Goal: Task Accomplishment & Management: Complete application form

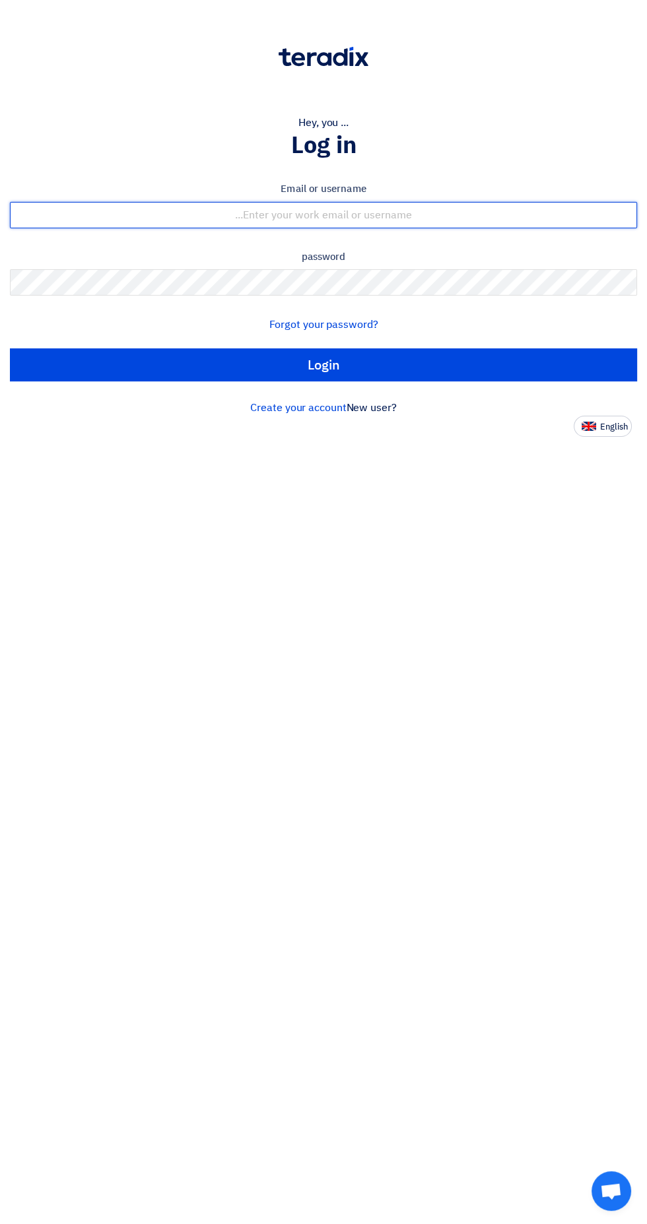
click at [430, 217] on input "text" at bounding box center [323, 215] width 627 height 26
type input "[EMAIL_ADDRESS][DOMAIN_NAME]"
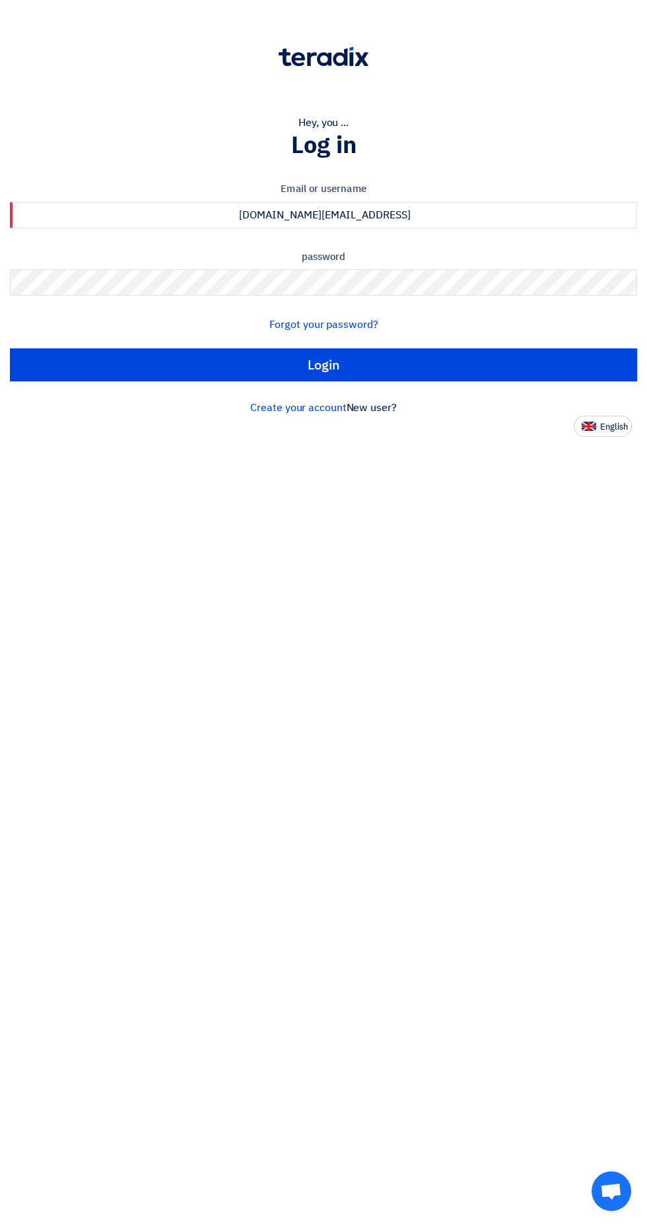
click at [10, 348] on input "Login" at bounding box center [323, 364] width 627 height 33
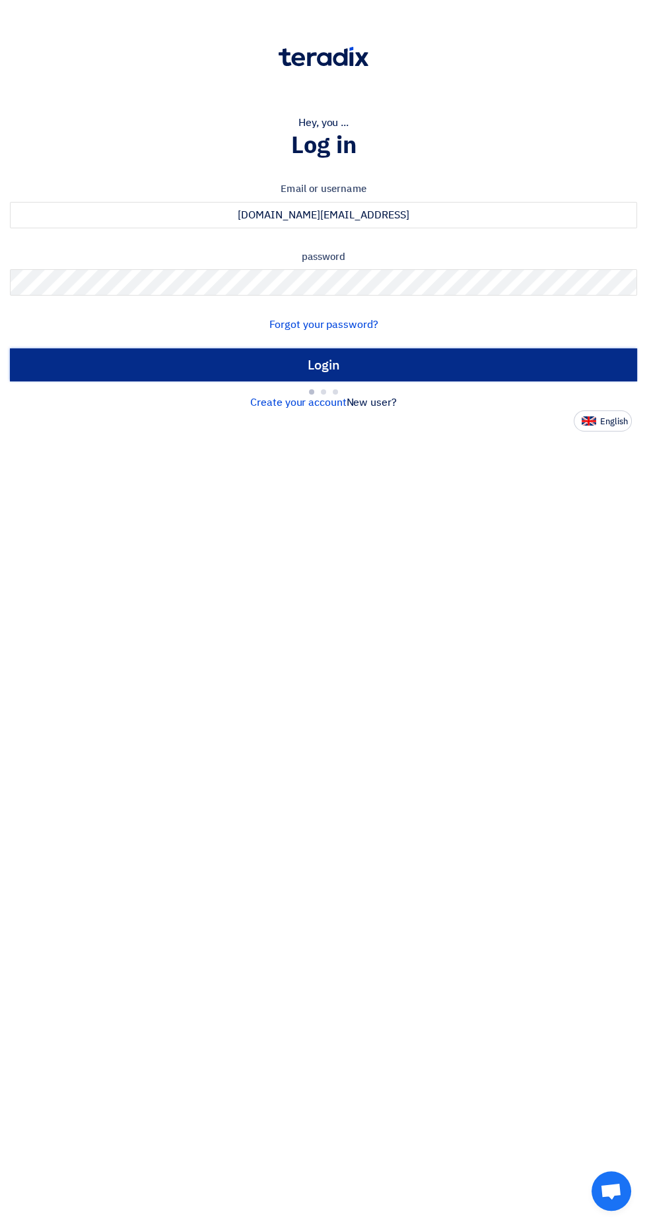
click at [413, 362] on input "Login" at bounding box center [323, 364] width 627 height 33
type input "Sign in"
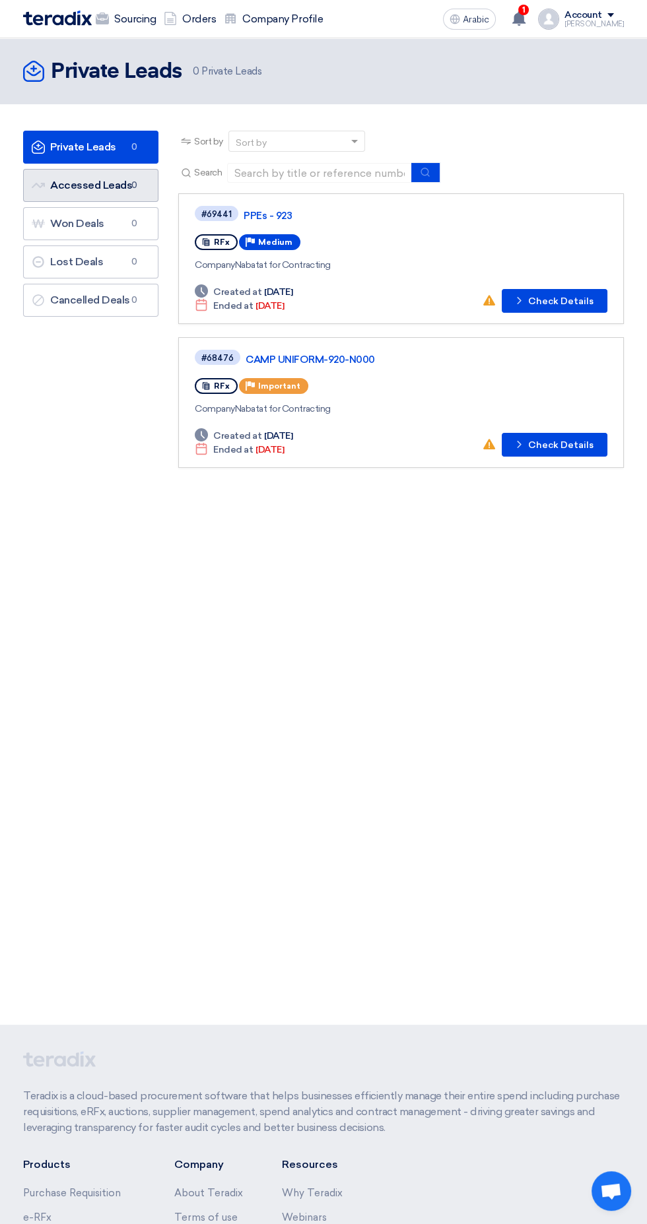
click at [129, 191] on span "0" at bounding box center [134, 185] width 16 height 13
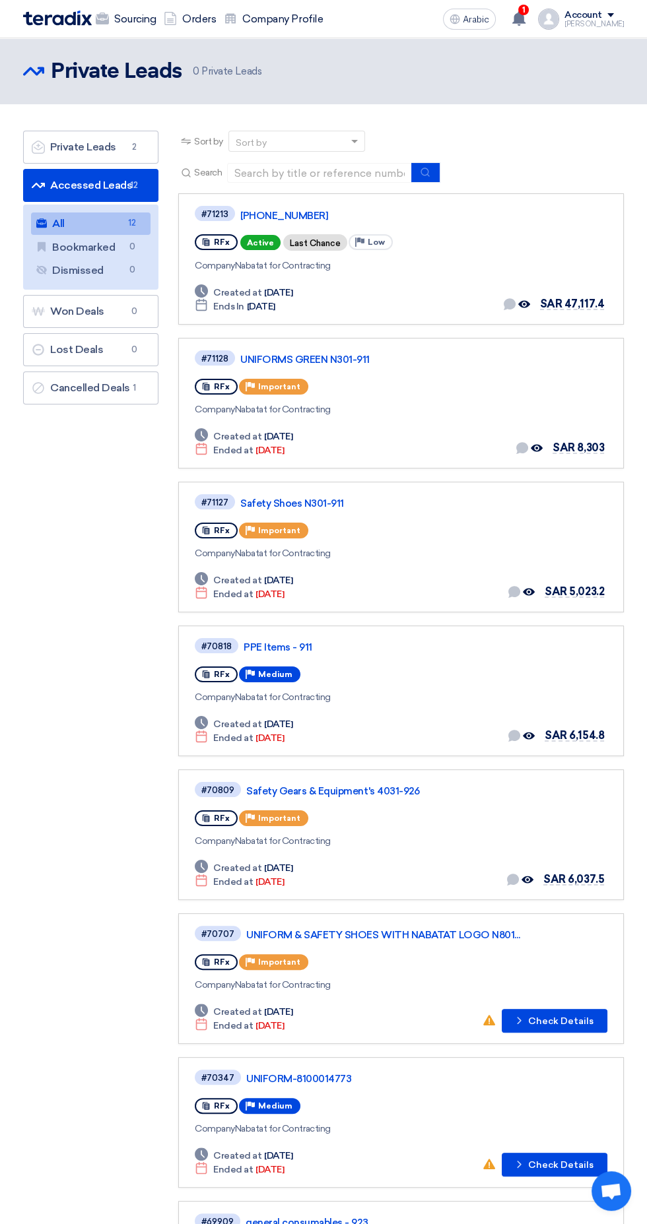
click at [288, 212] on font "[PHONE_NUMBER]" at bounding box center [284, 216] width 88 height 12
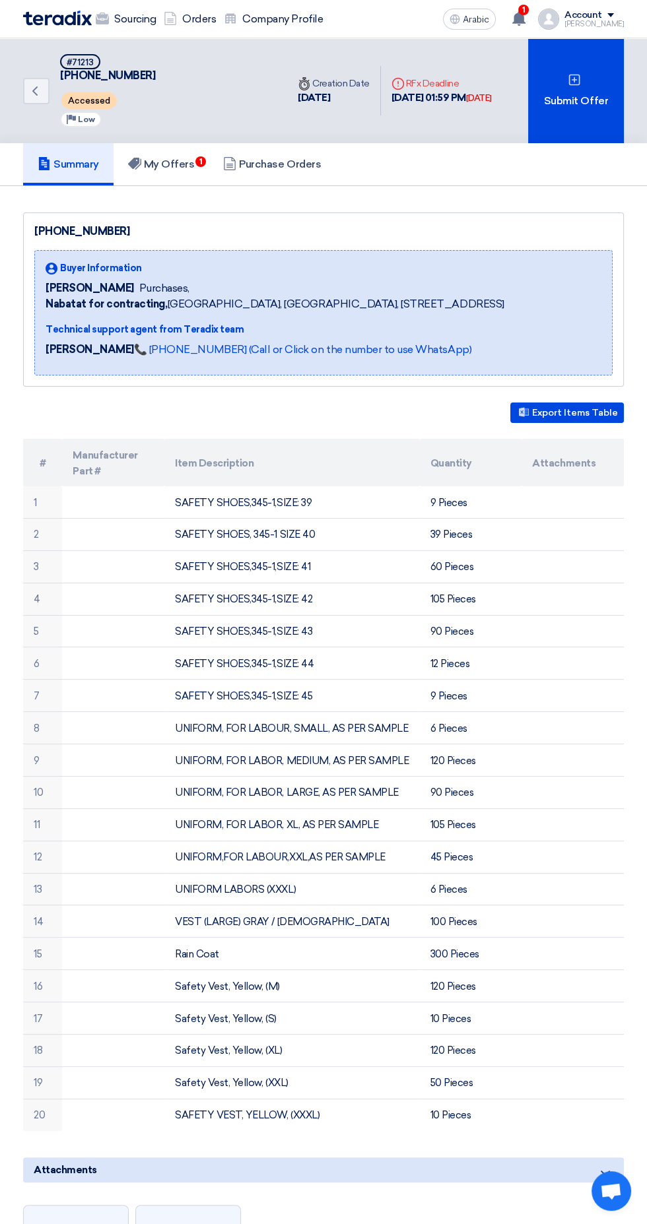
click at [525, 9] on font "1" at bounding box center [523, 9] width 3 height 9
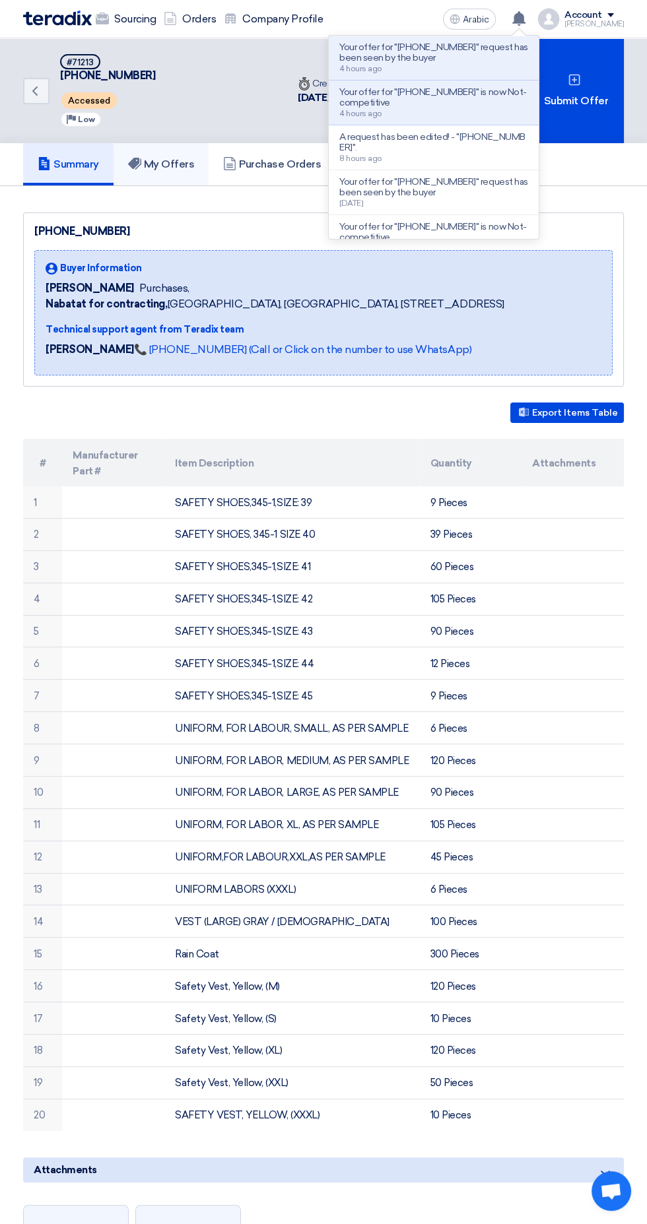
click at [176, 165] on font "My Offers" at bounding box center [169, 164] width 51 height 13
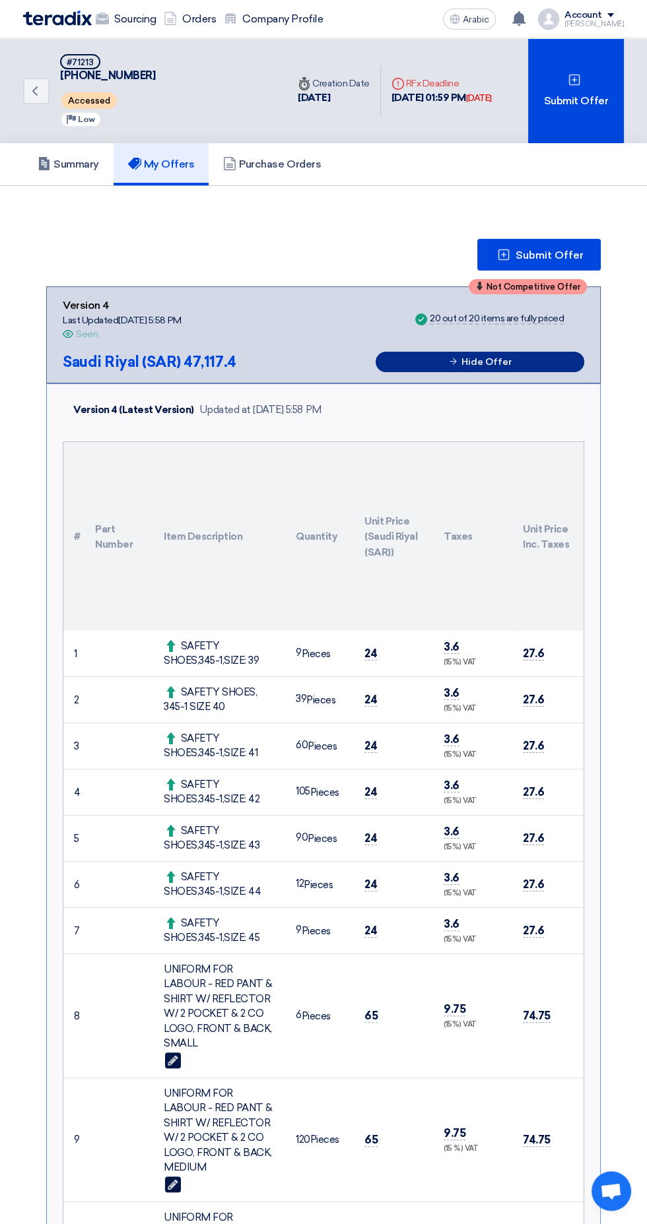
click at [531, 361] on button "Hide Offer" at bounding box center [479, 362] width 209 height 20
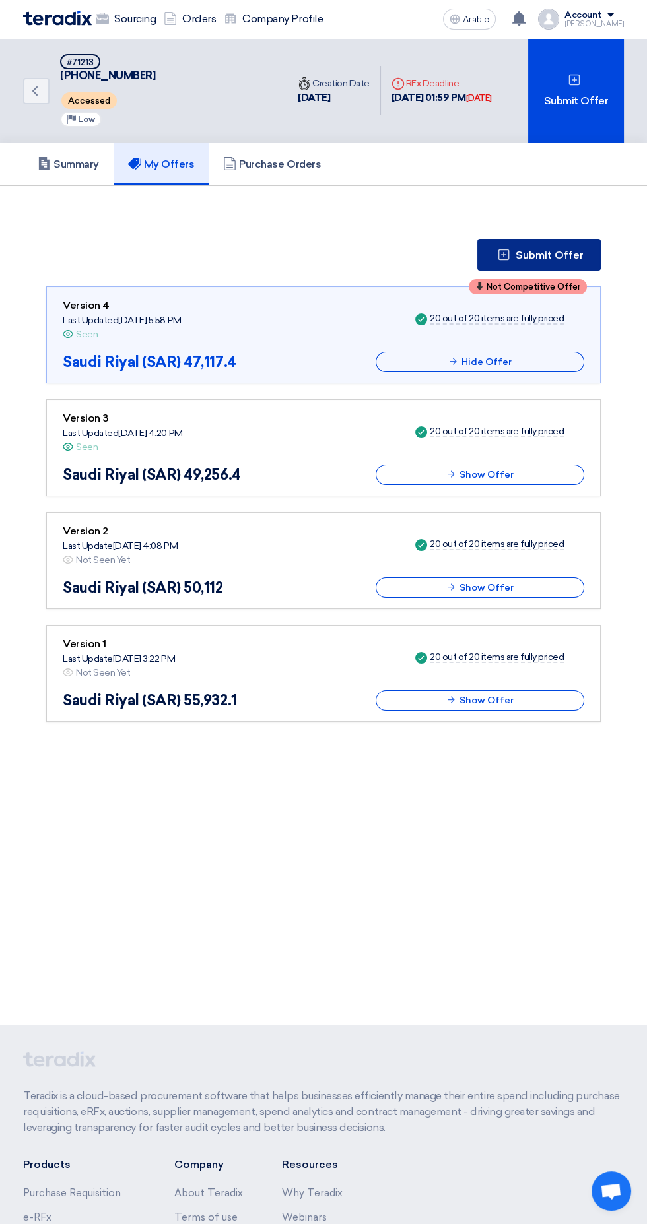
click at [548, 254] on font "Submit Offer" at bounding box center [549, 255] width 68 height 13
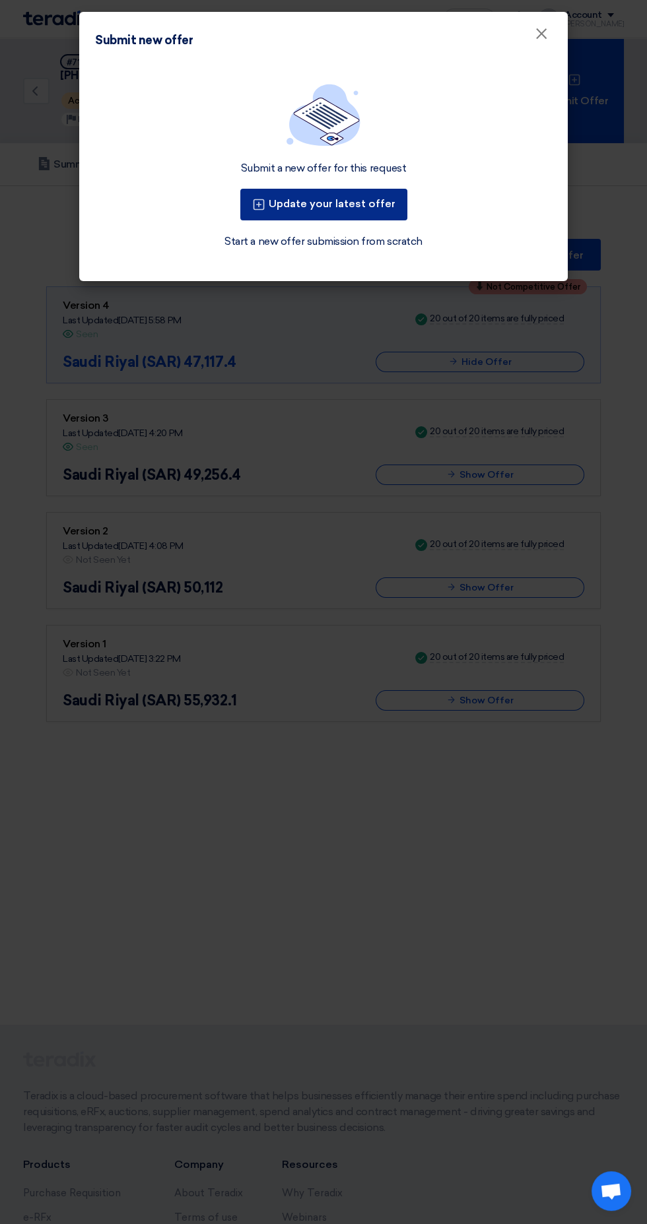
click at [370, 199] on button "Update your latest offer" at bounding box center [323, 205] width 167 height 32
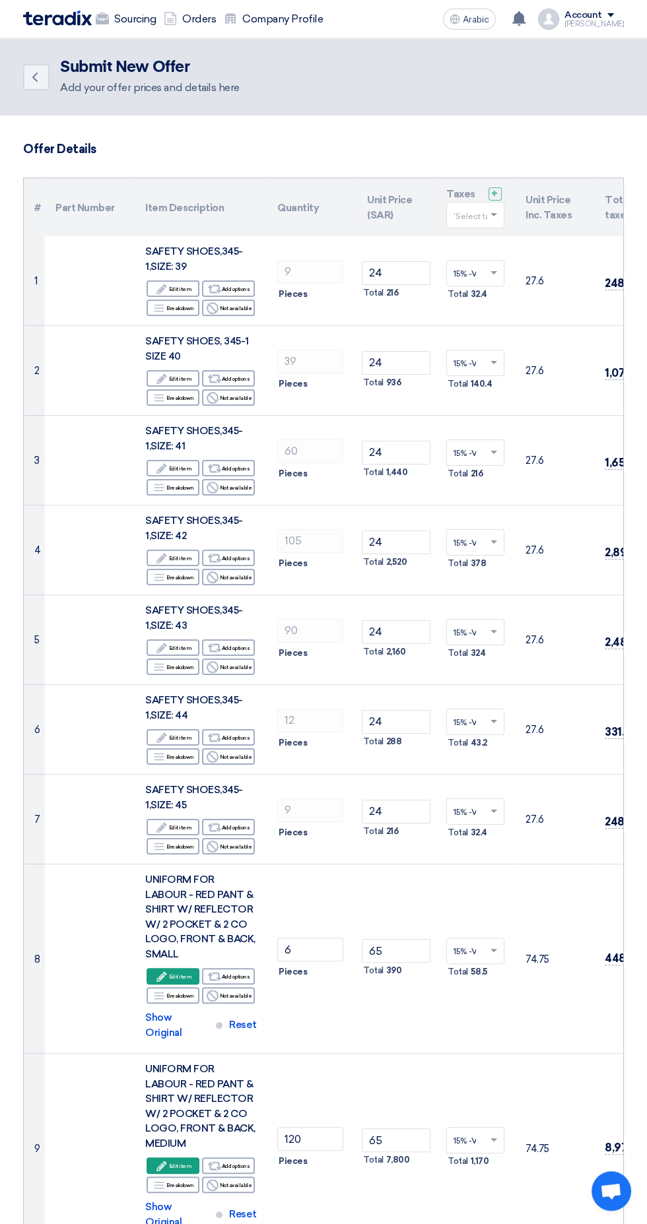
scroll to position [255, 0]
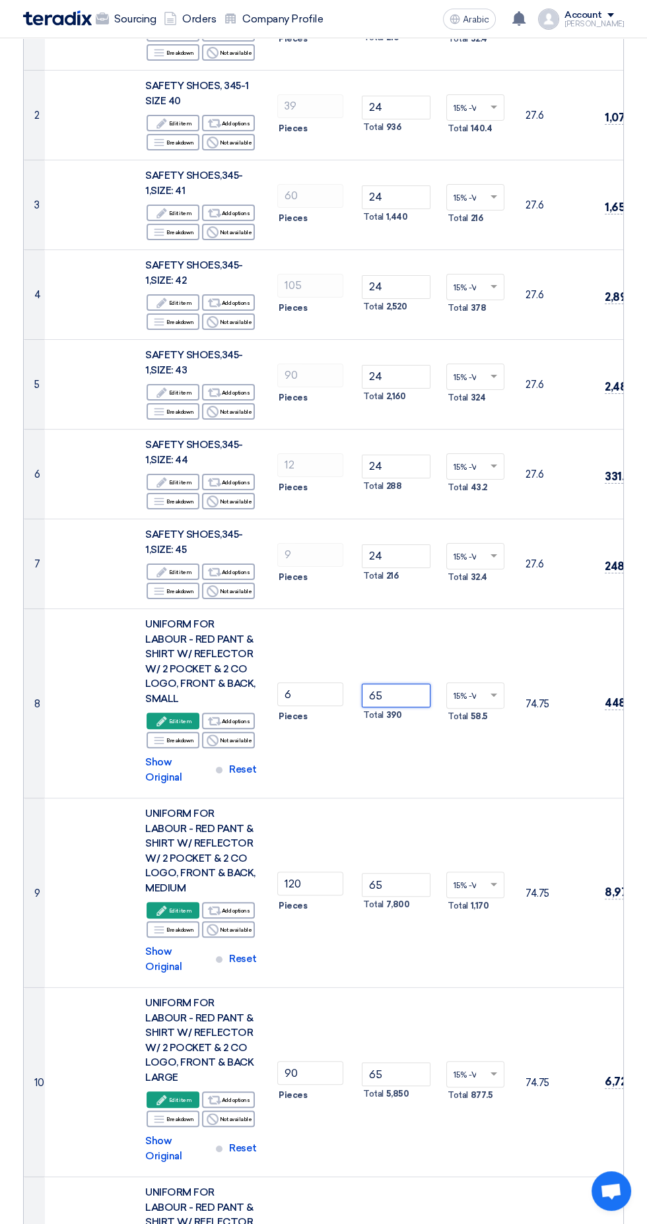
click at [419, 684] on input "65" at bounding box center [396, 696] width 69 height 24
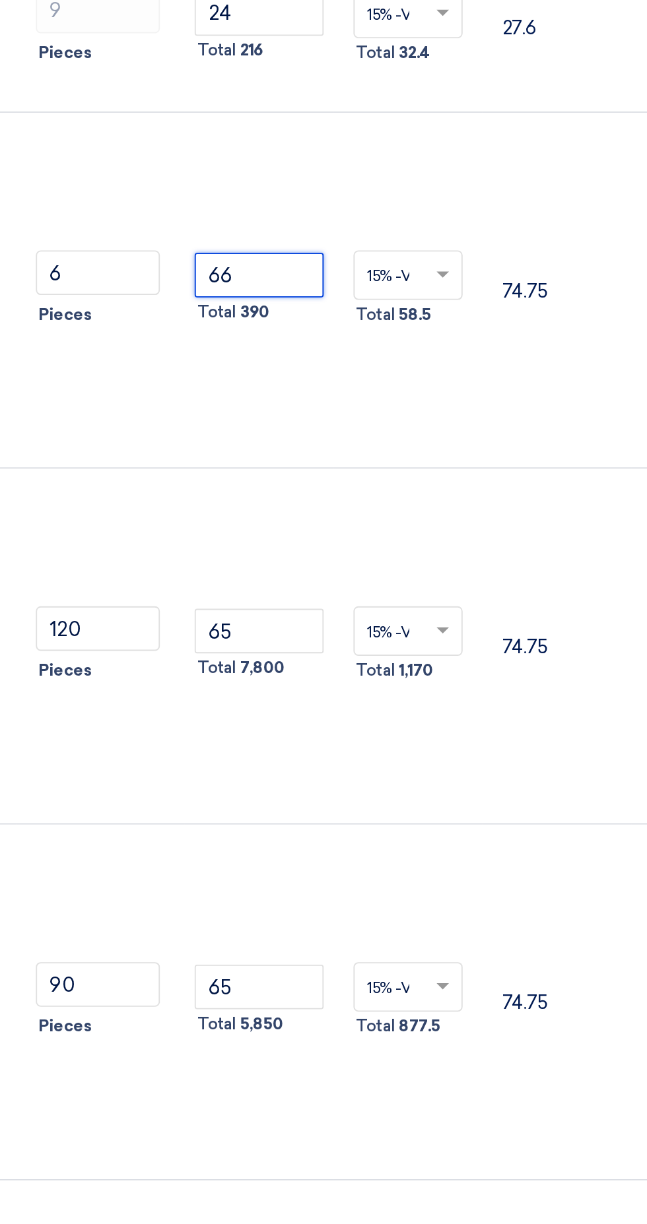
scroll to position [350, 0]
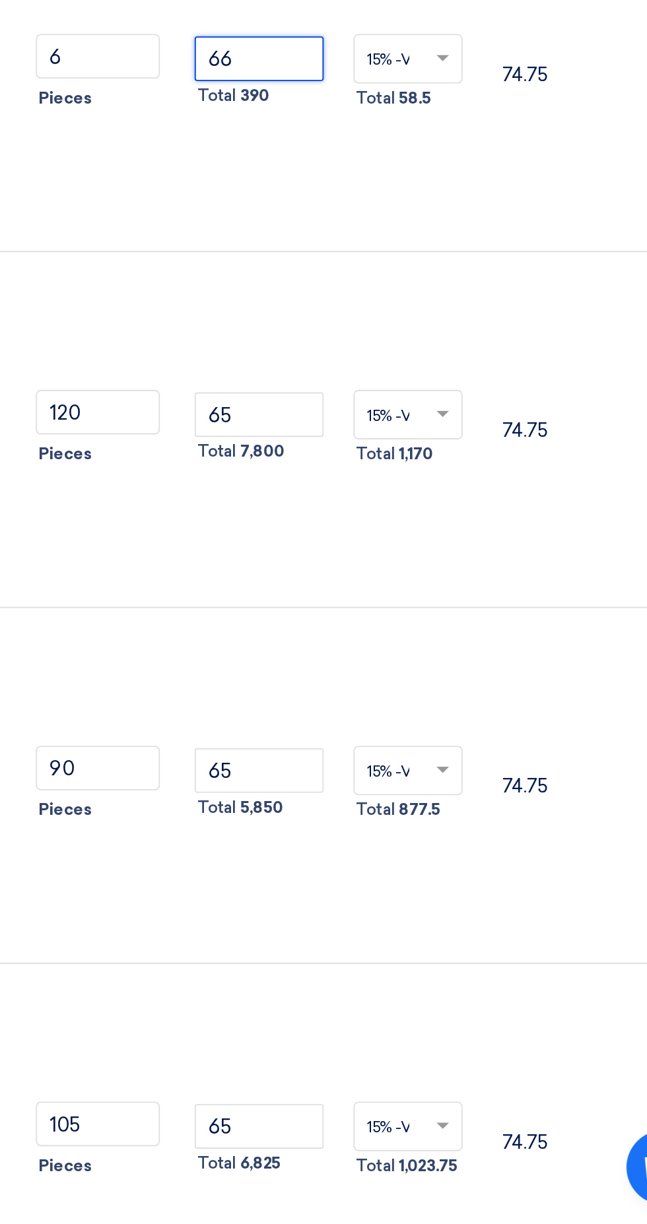
type input "66"
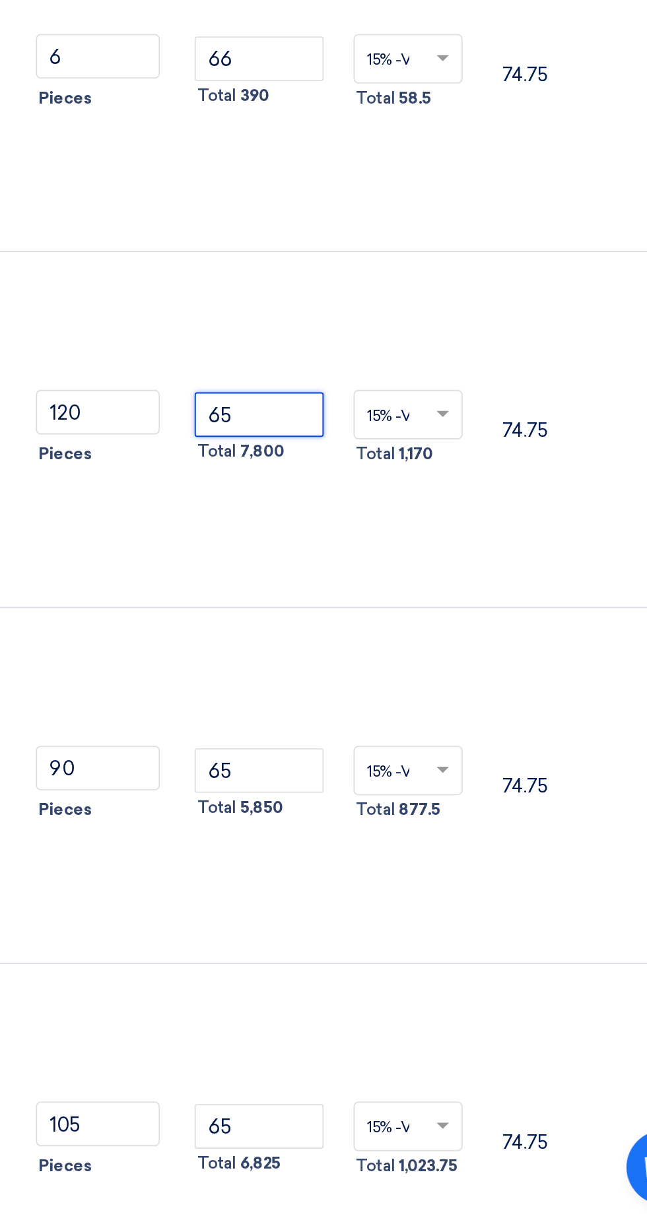
click at [382, 779] on input "65" at bounding box center [396, 791] width 69 height 24
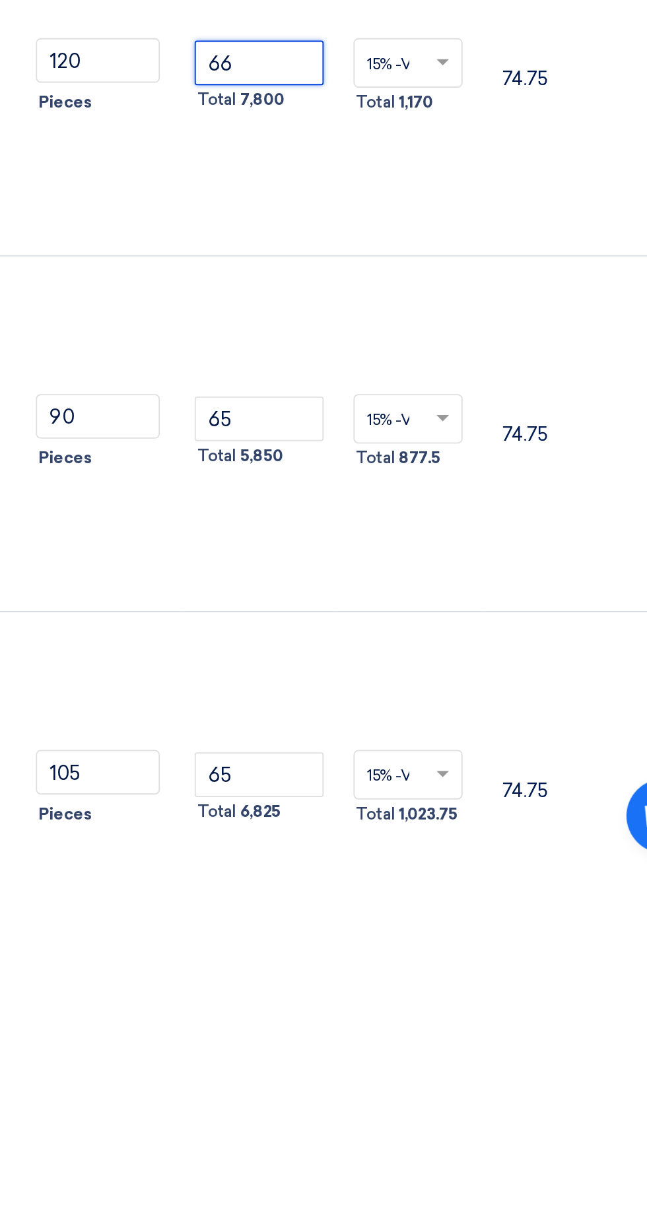
type input "66"
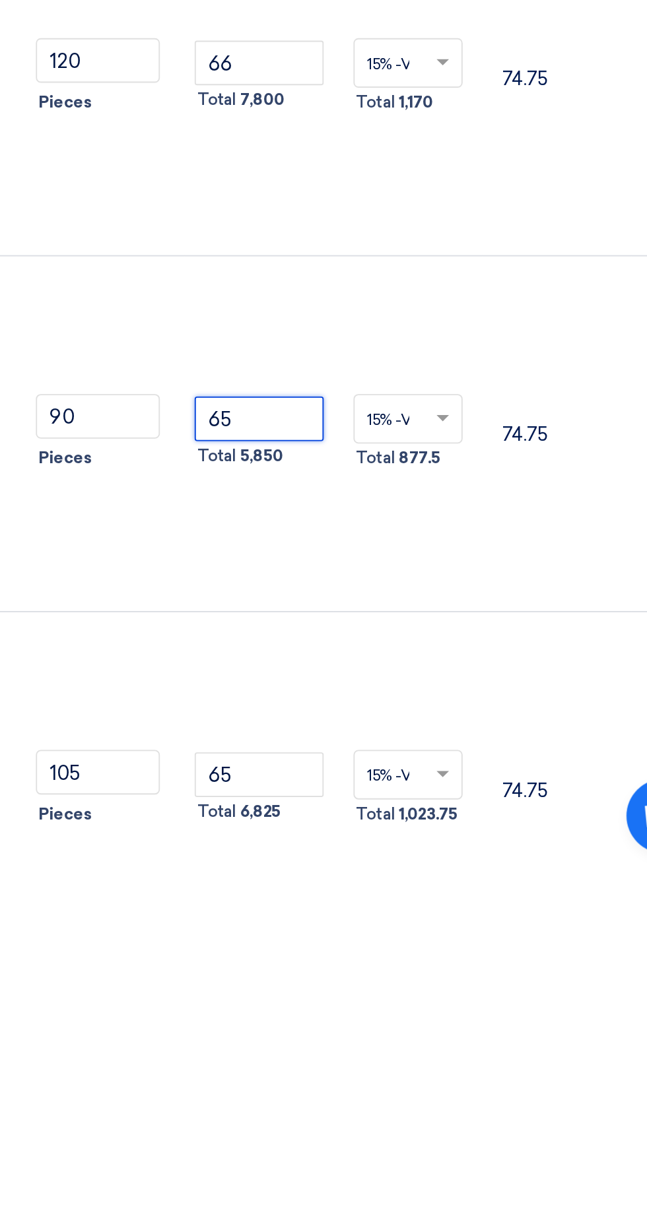
click at [399, 968] on input "65" at bounding box center [396, 980] width 69 height 24
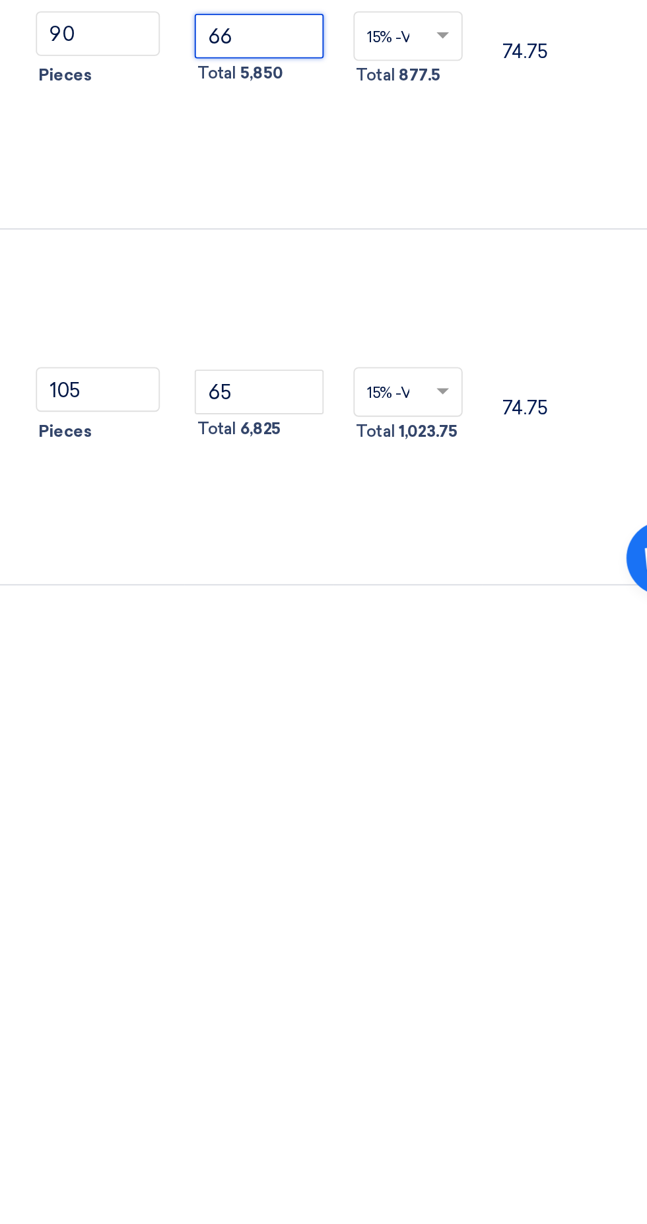
scroll to position [442, 0]
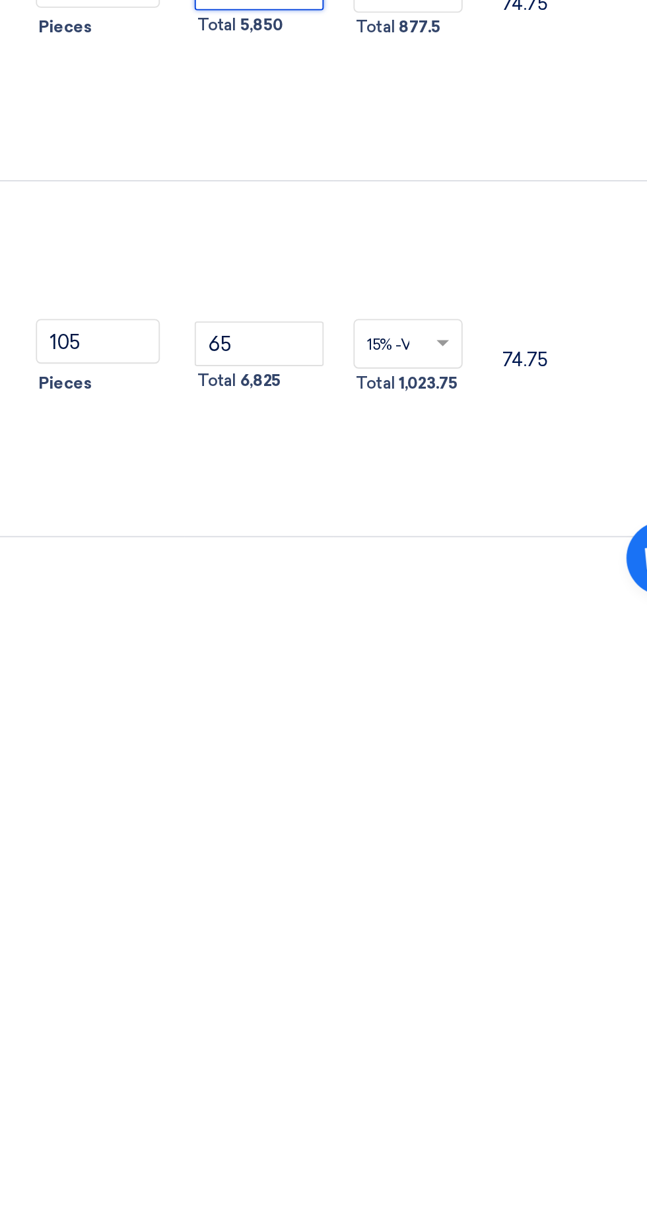
type input "66"
click at [387, 1065] on input "65" at bounding box center [396, 1077] width 69 height 24
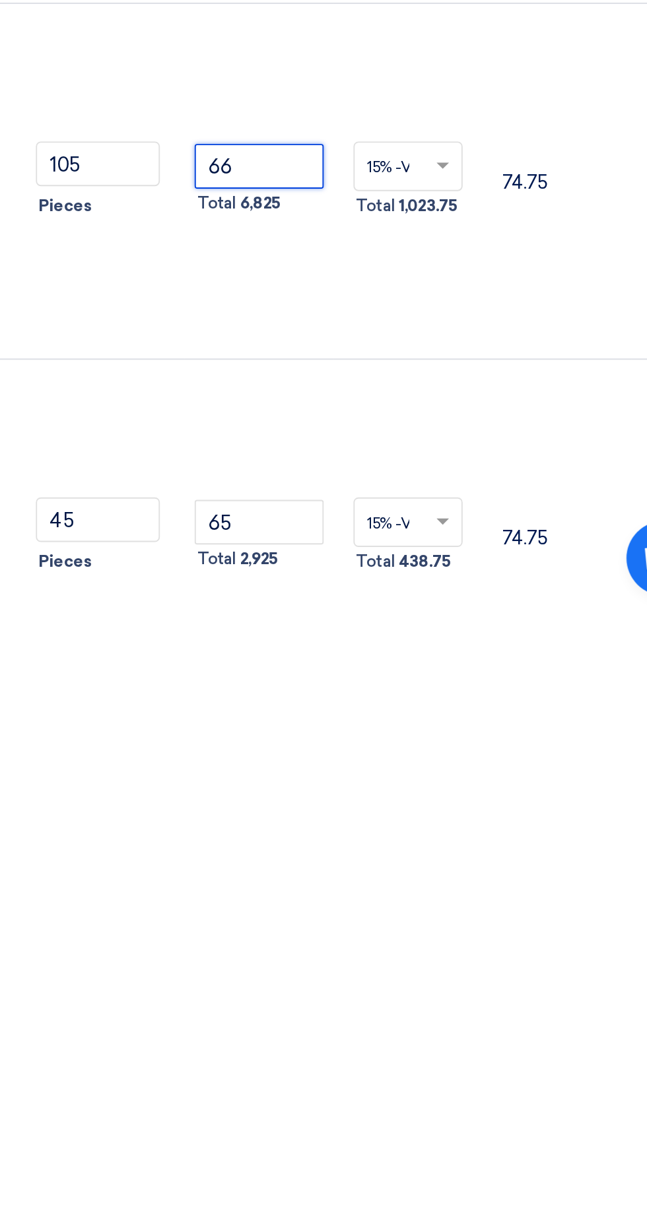
scroll to position [560, 0]
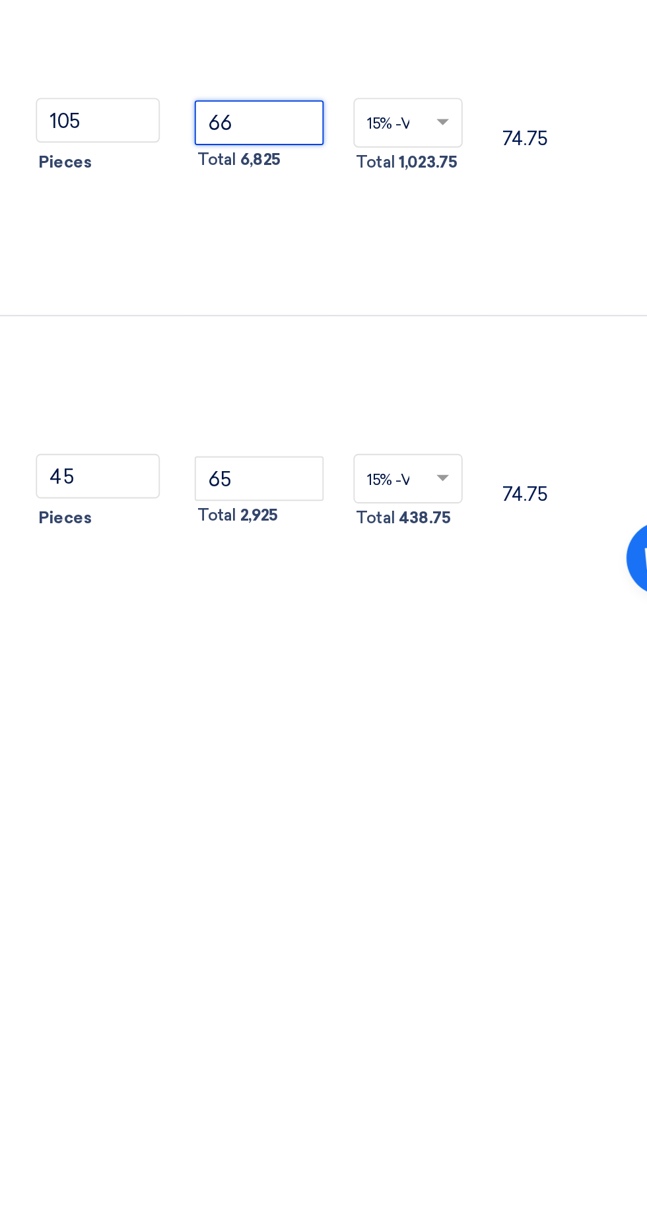
type input "66"
click at [383, 1137] on input "65" at bounding box center [396, 1149] width 69 height 24
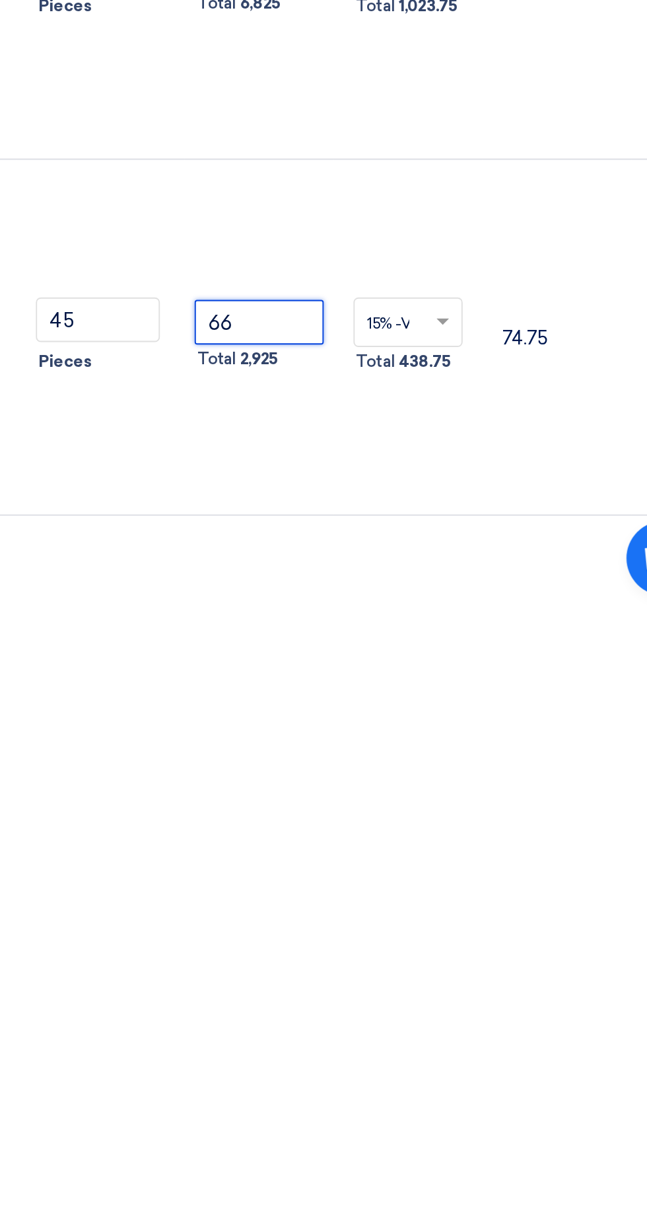
scroll to position [726, 0]
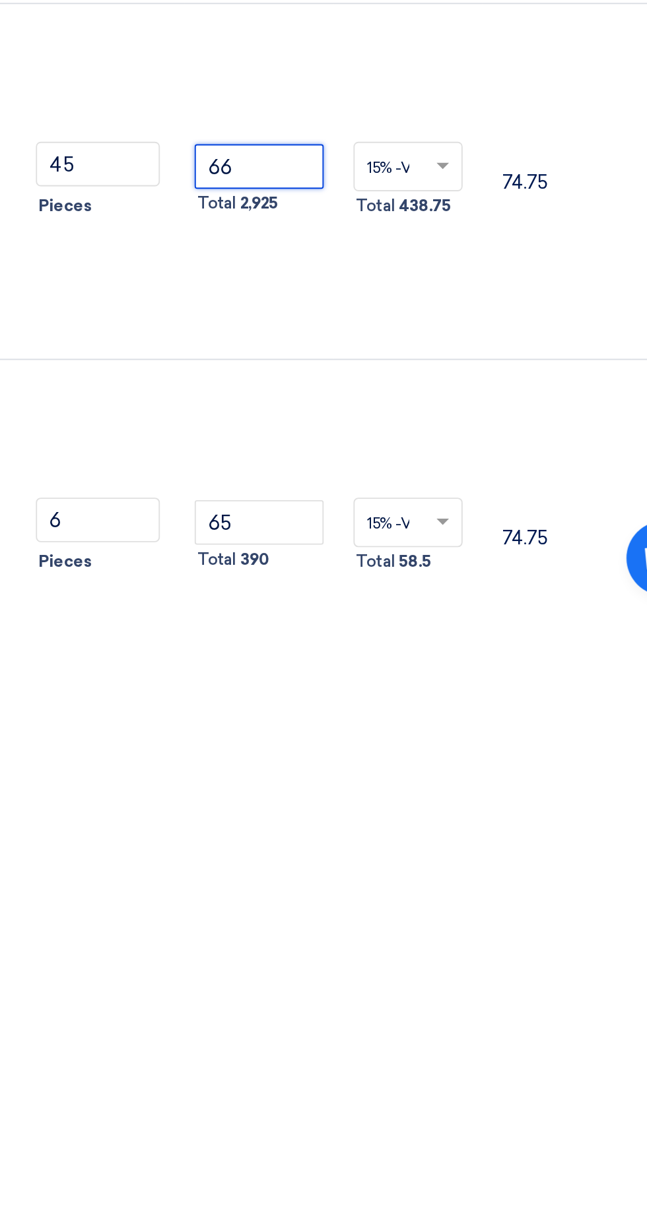
type input "66"
click at [392, 1160] on input "65" at bounding box center [396, 1172] width 69 height 24
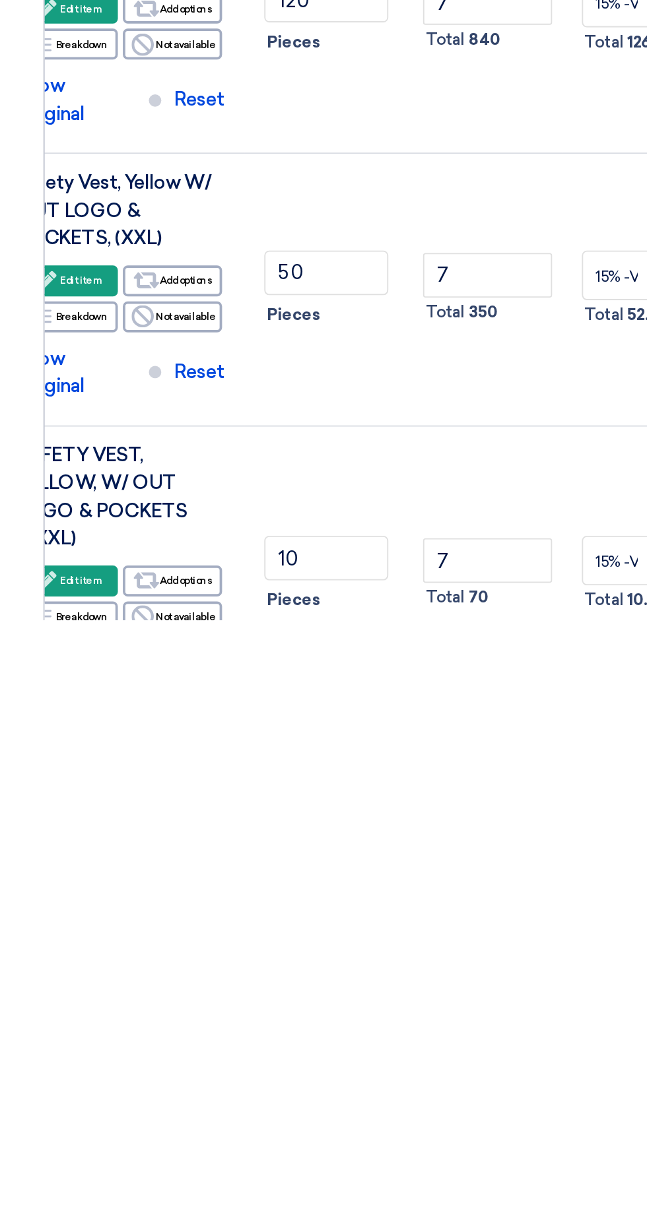
scroll to position [1741, 0]
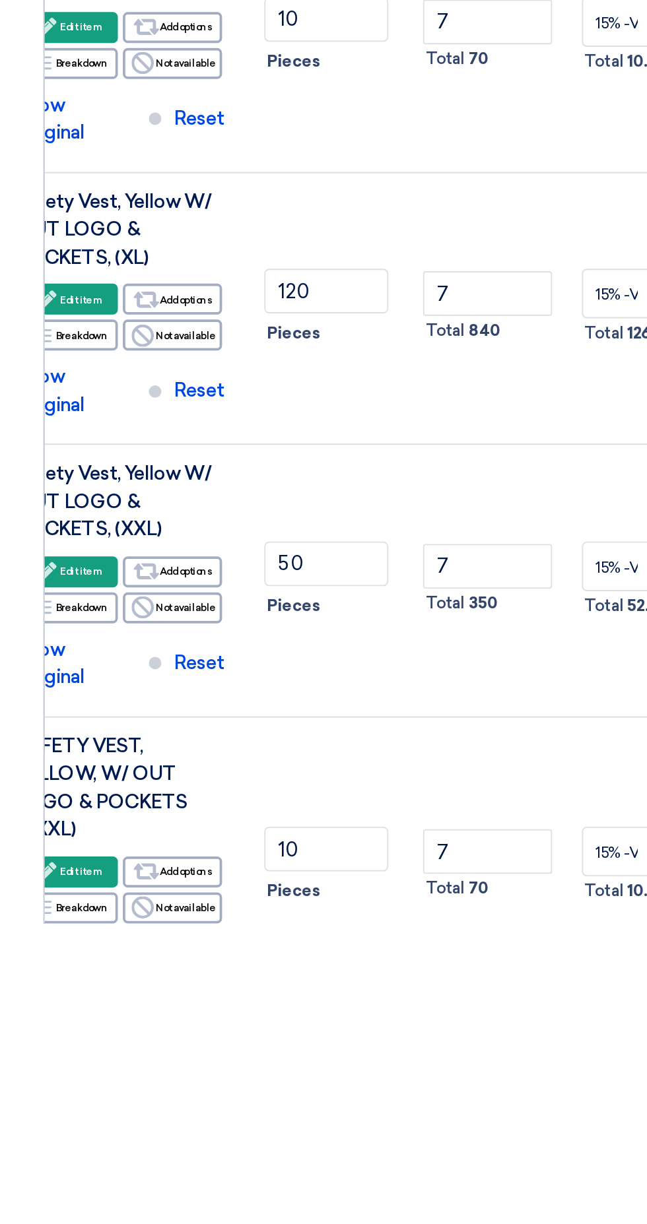
type input "66"
click at [242, 1174] on input "7" at bounding box center [259, 1186] width 69 height 24
type input "5"
click at [243, 1022] on input "7" at bounding box center [259, 1034] width 69 height 24
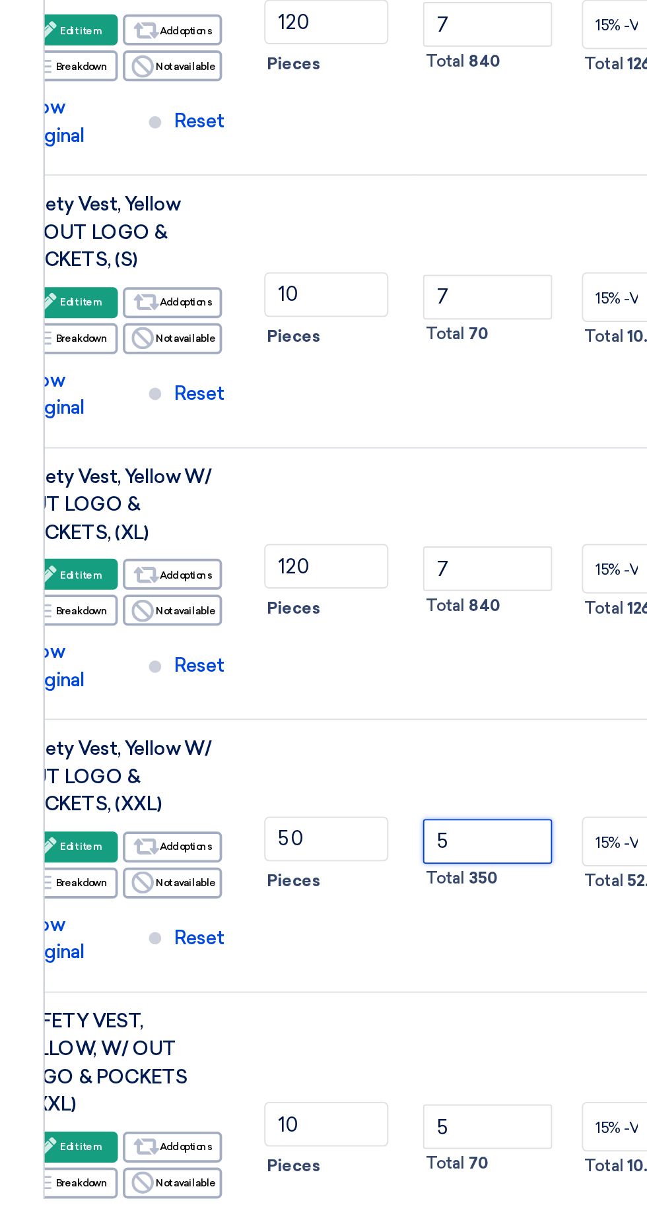
type input "5"
click at [238, 877] on input "7" at bounding box center [259, 889] width 69 height 24
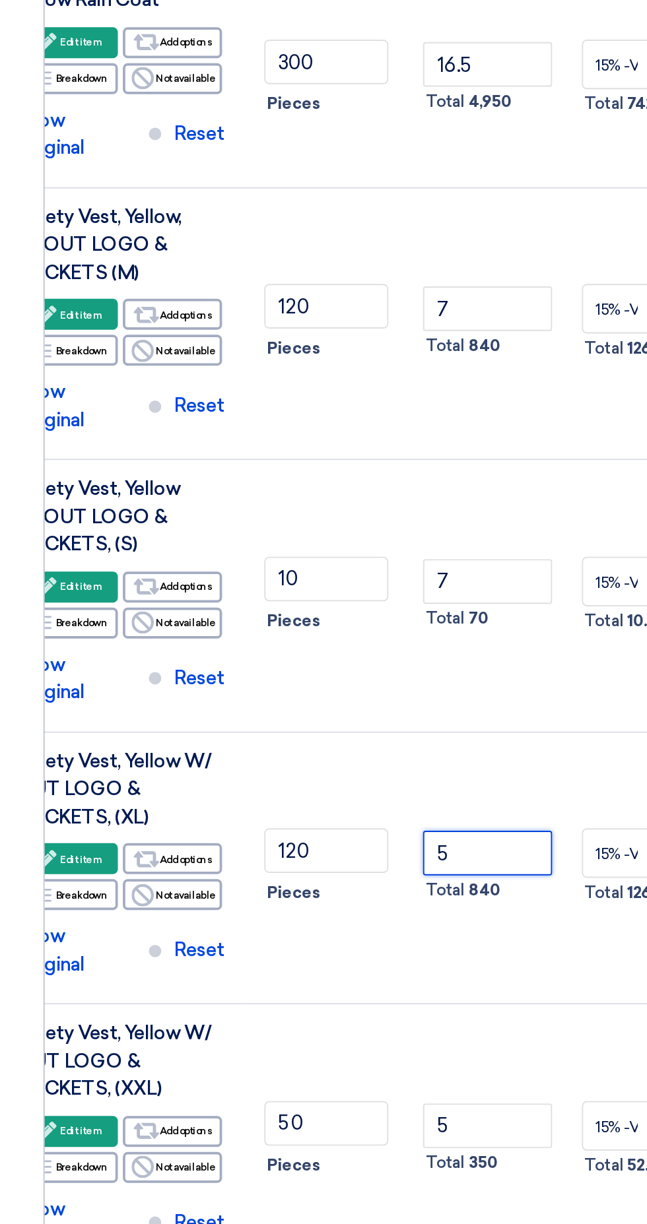
type input "5"
click at [239, 732] on input "7" at bounding box center [259, 744] width 69 height 24
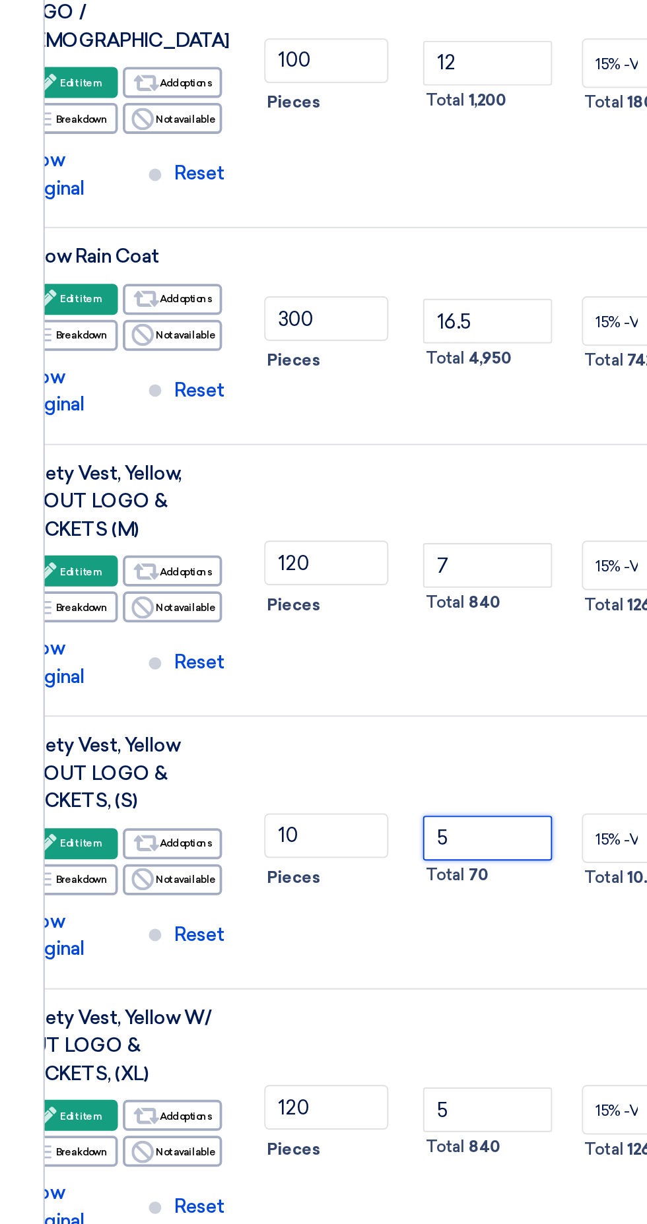
type input "5"
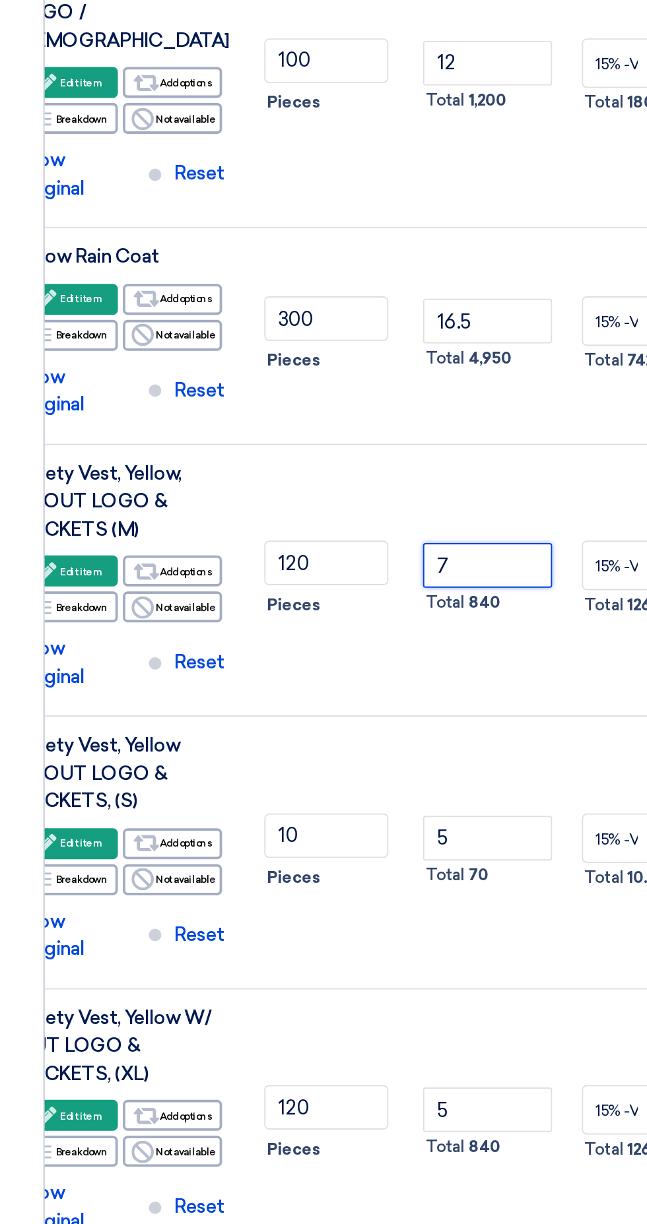
click at [238, 587] on input "7" at bounding box center [259, 599] width 69 height 24
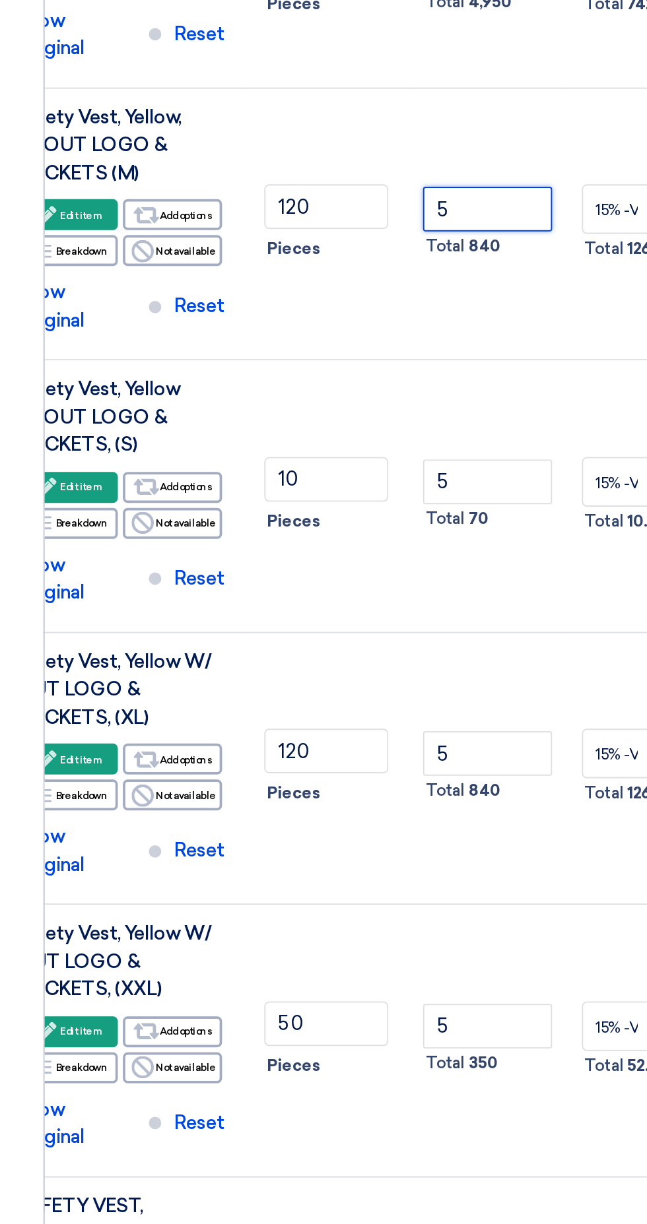
type input "5"
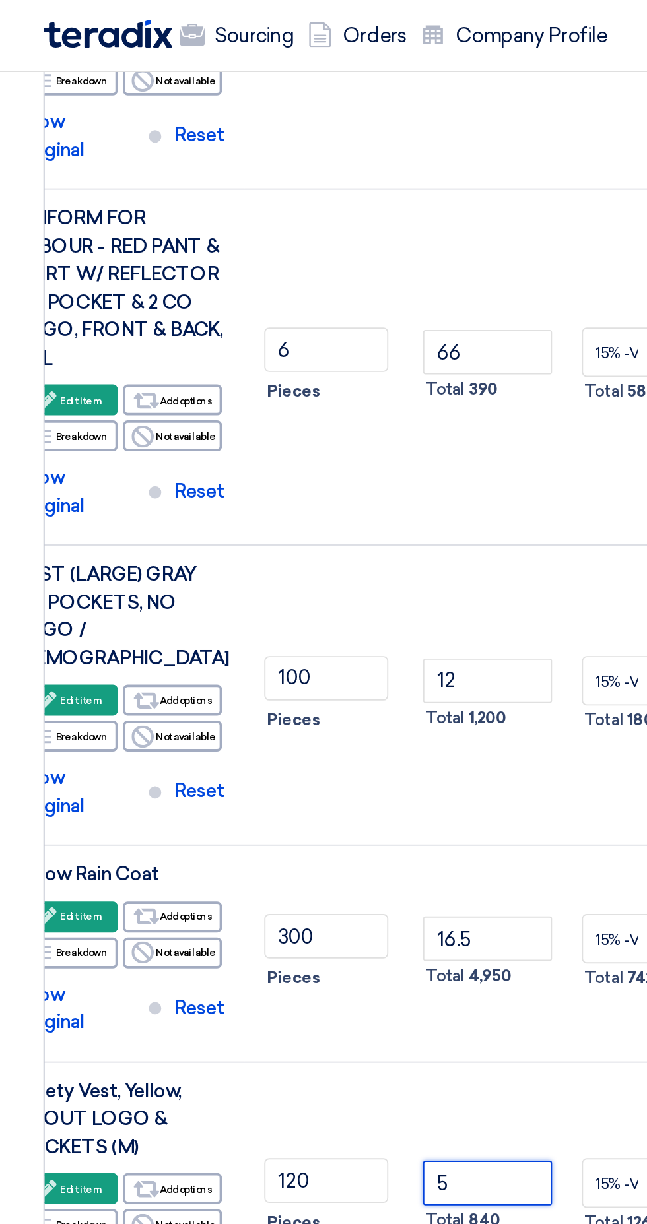
scroll to position [1704, 0]
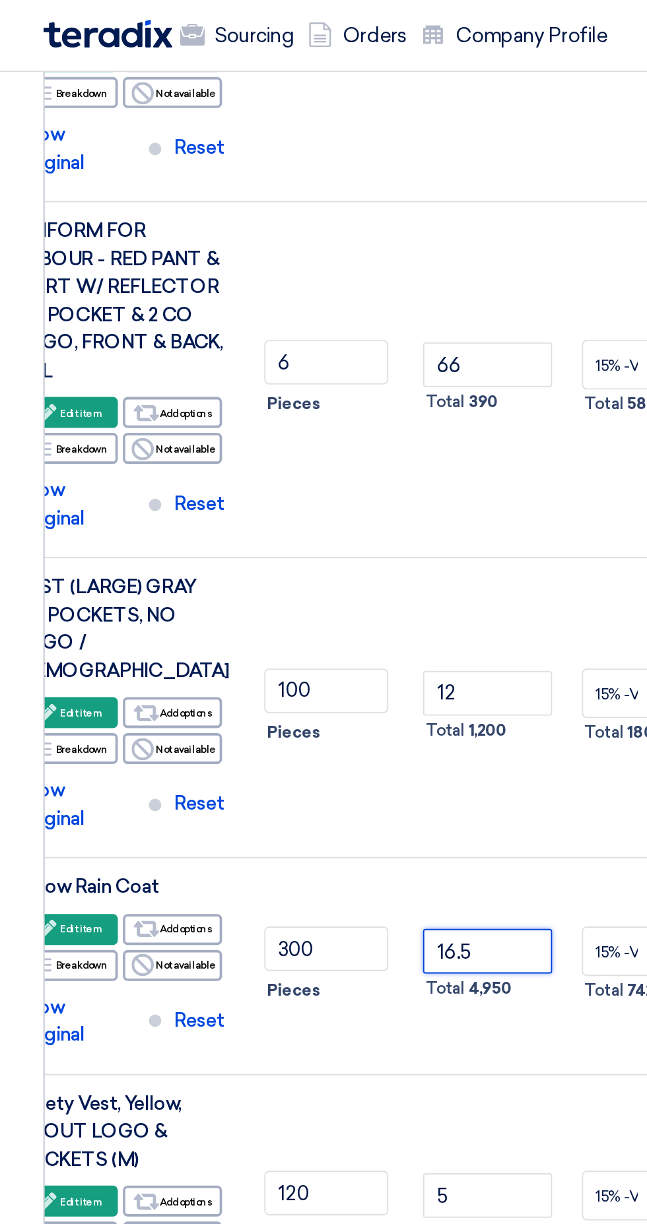
click at [258, 494] on input "16.5" at bounding box center [259, 506] width 69 height 24
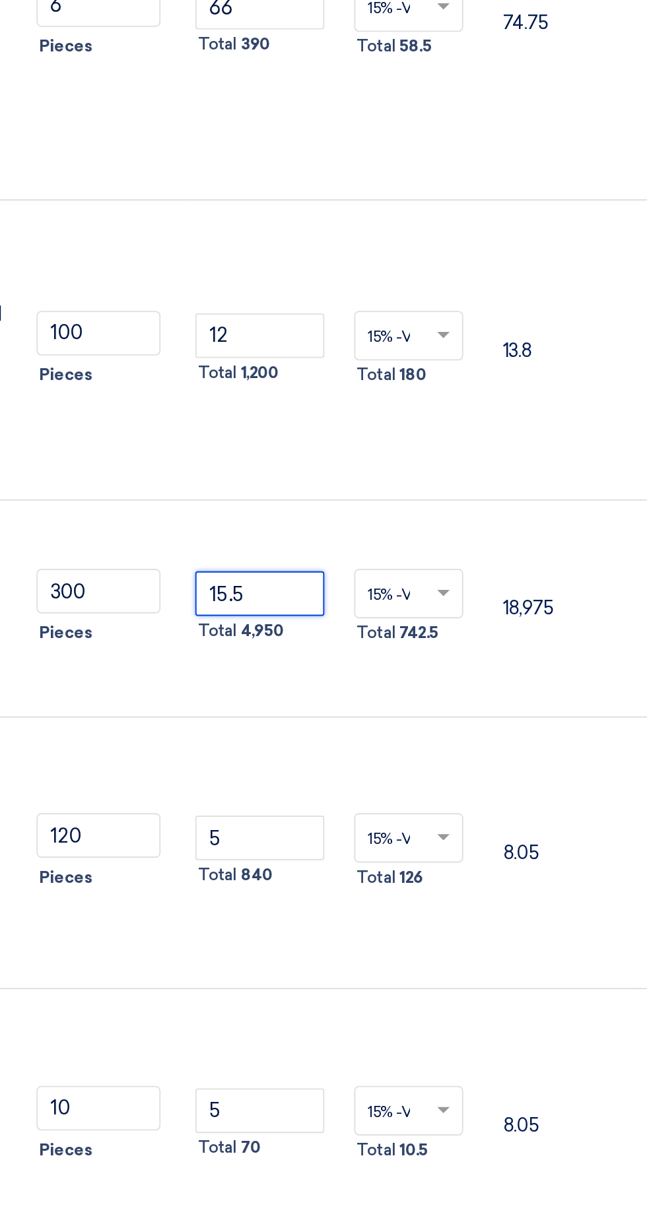
click at [258, 494] on input "15.5" at bounding box center [259, 506] width 69 height 24
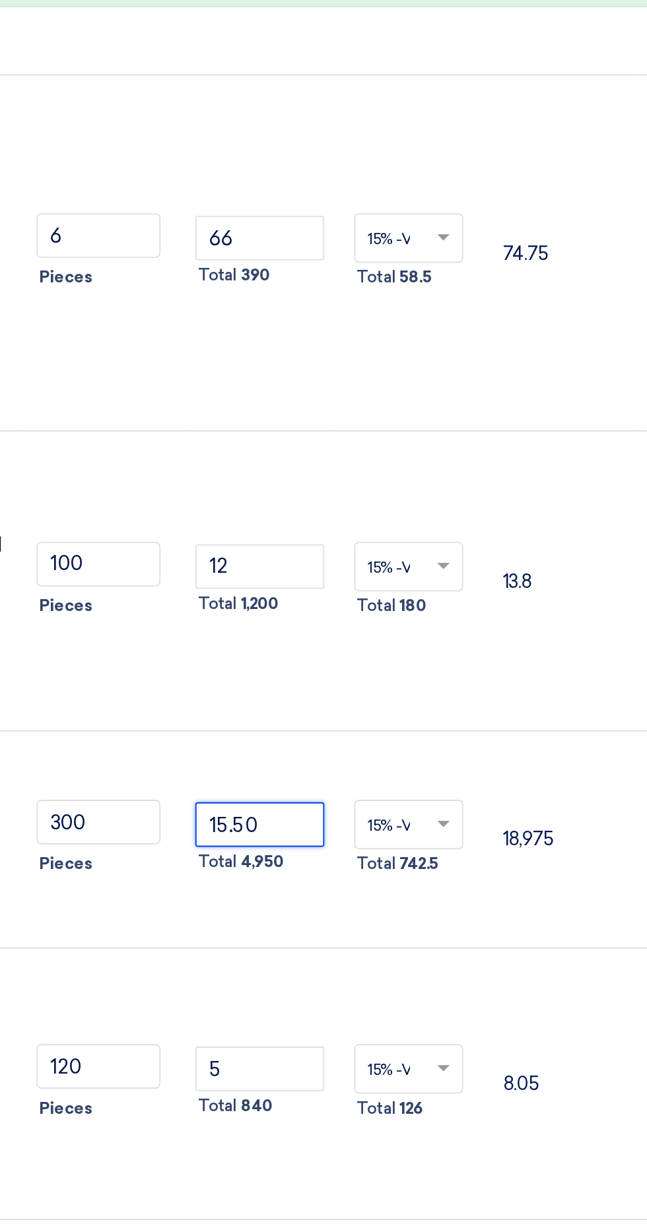
type input "15.50"
click at [250, 357] on input "12" at bounding box center [259, 369] width 69 height 24
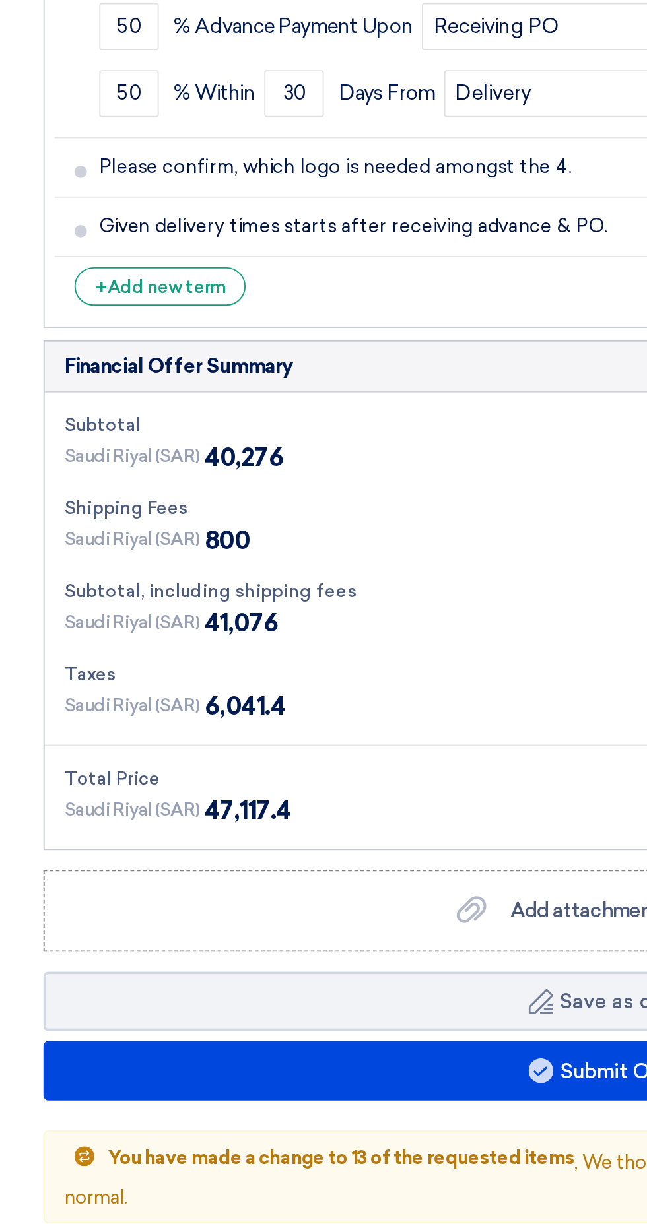
scroll to position [3062, 0]
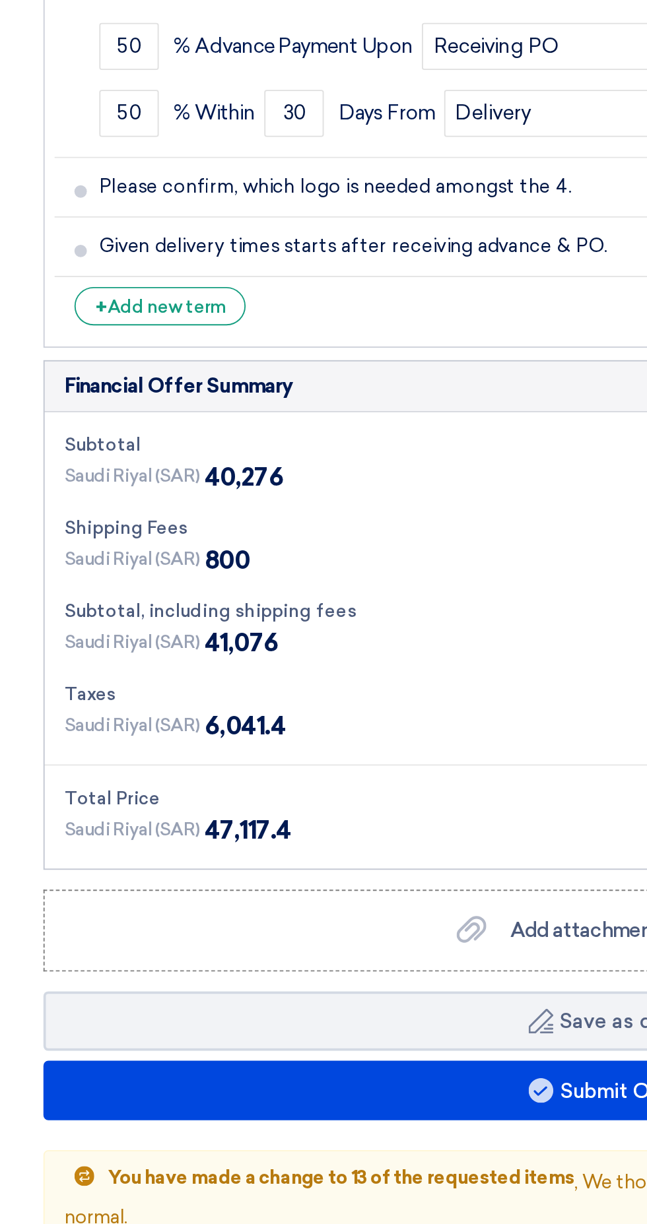
type input "10"
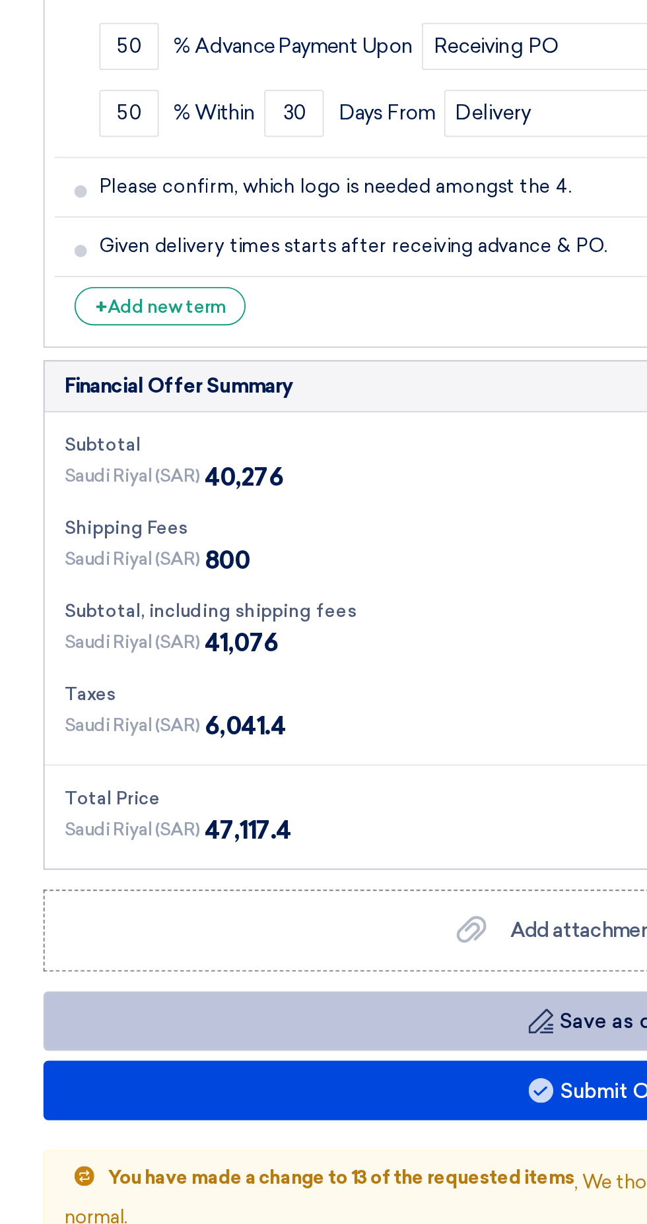
click at [143, 887] on button "Draft Save as draft" at bounding box center [323, 903] width 600 height 32
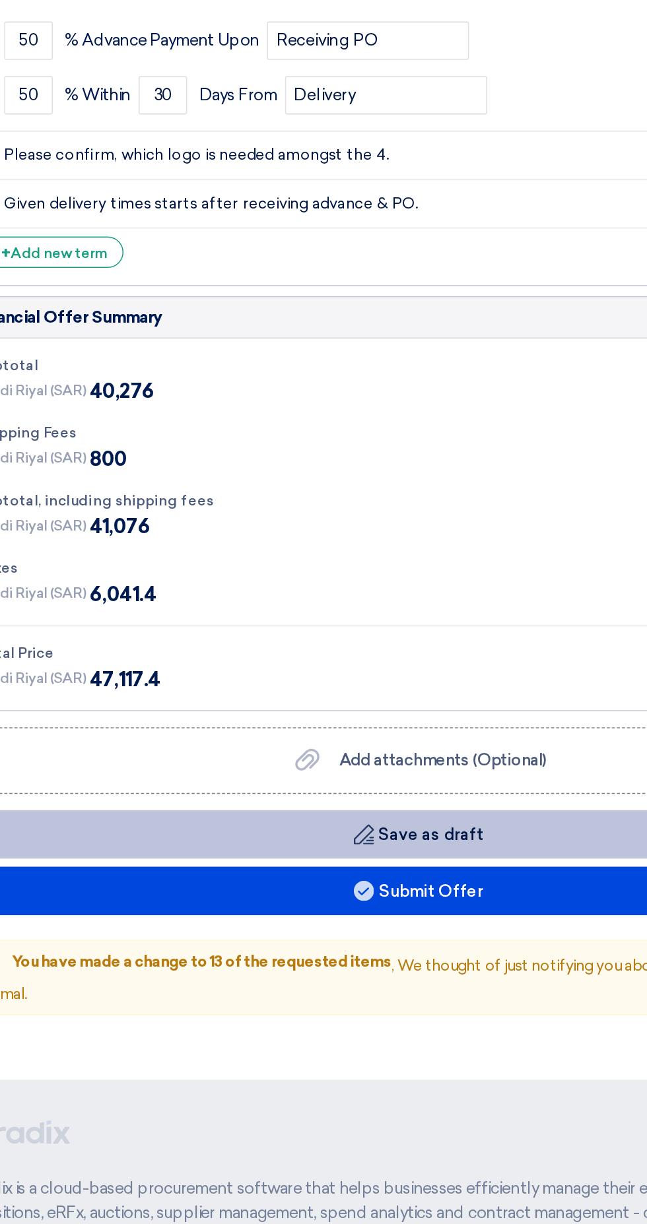
scroll to position [3030, 0]
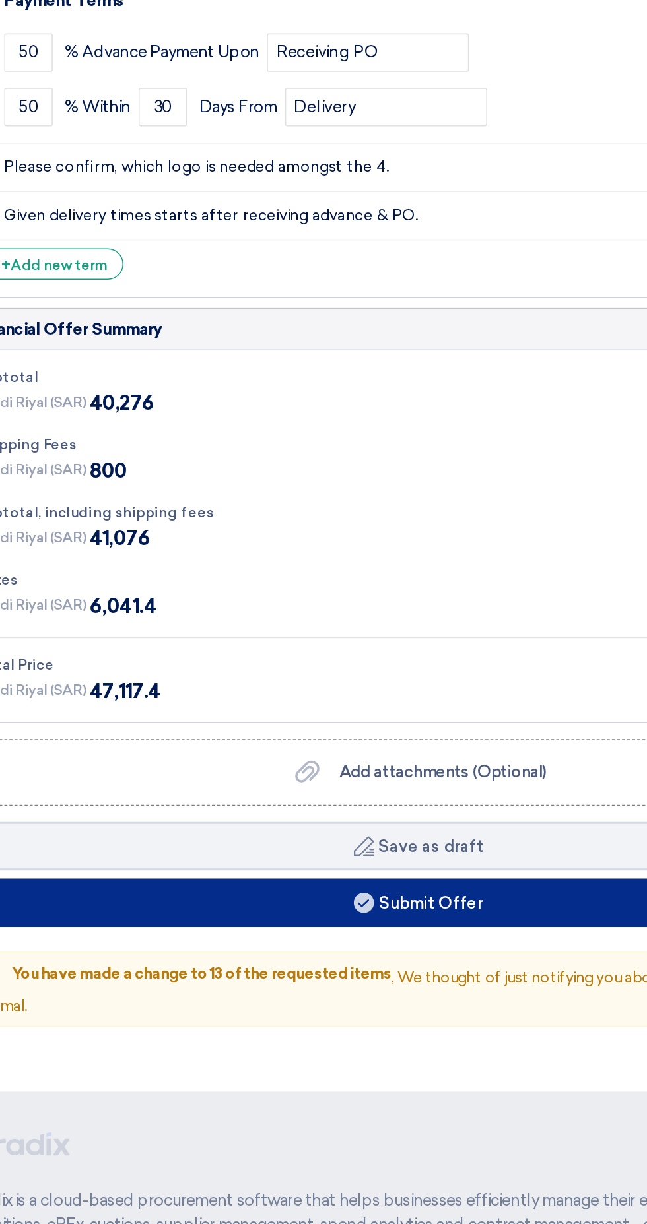
click at [362, 956] on button "Submit Offer" at bounding box center [323, 972] width 600 height 32
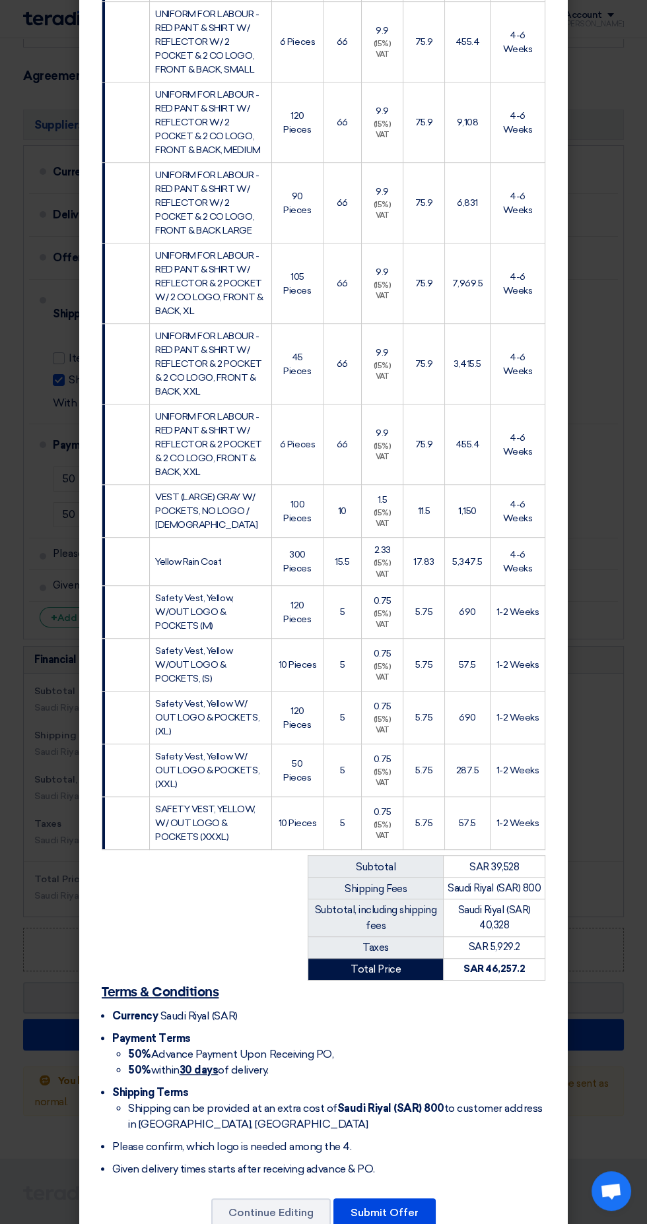
scroll to position [700, 0]
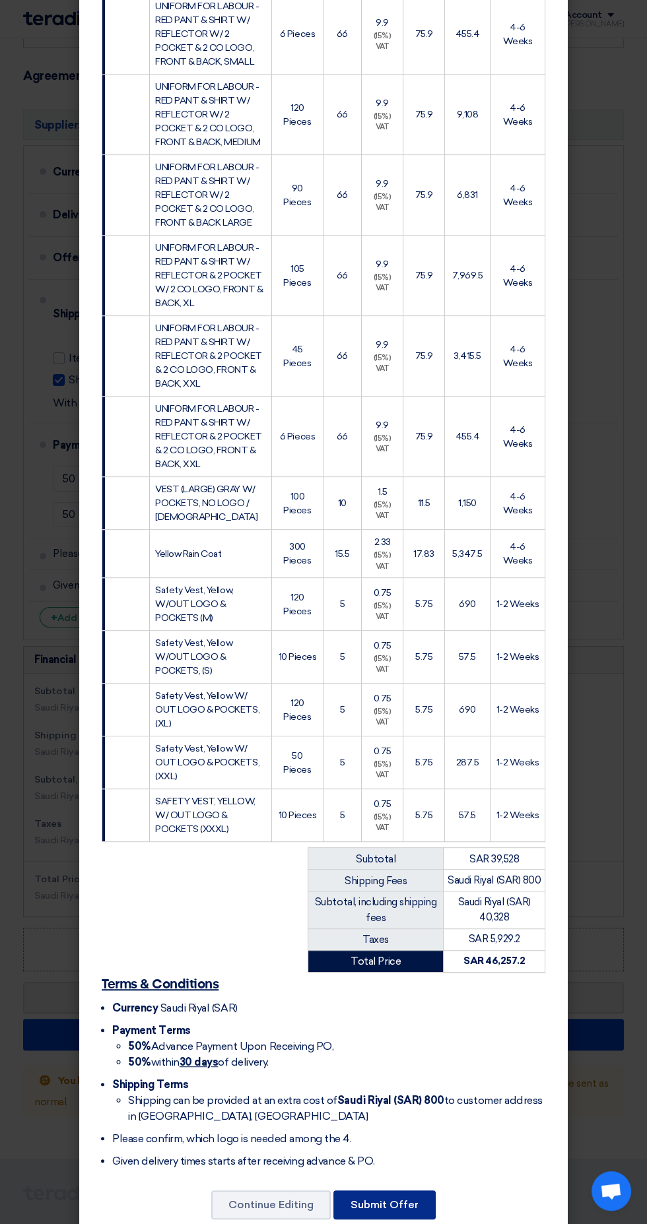
click at [414, 1211] on font "Submit Offer" at bounding box center [384, 1204] width 68 height 13
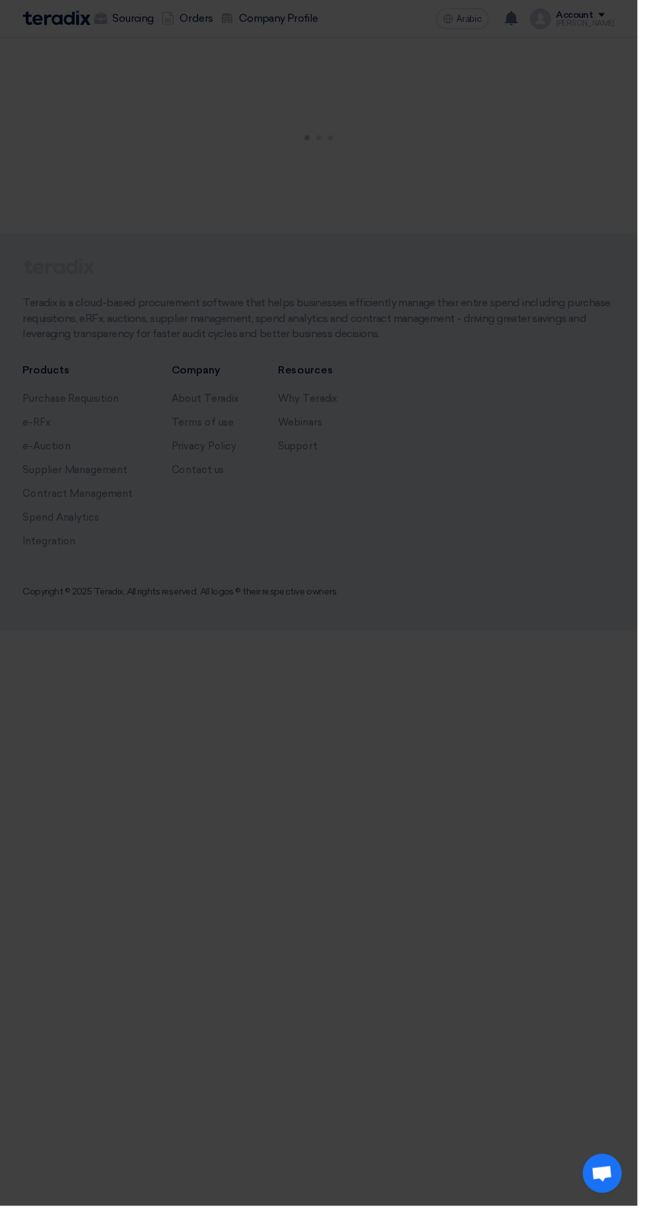
scroll to position [680, 0]
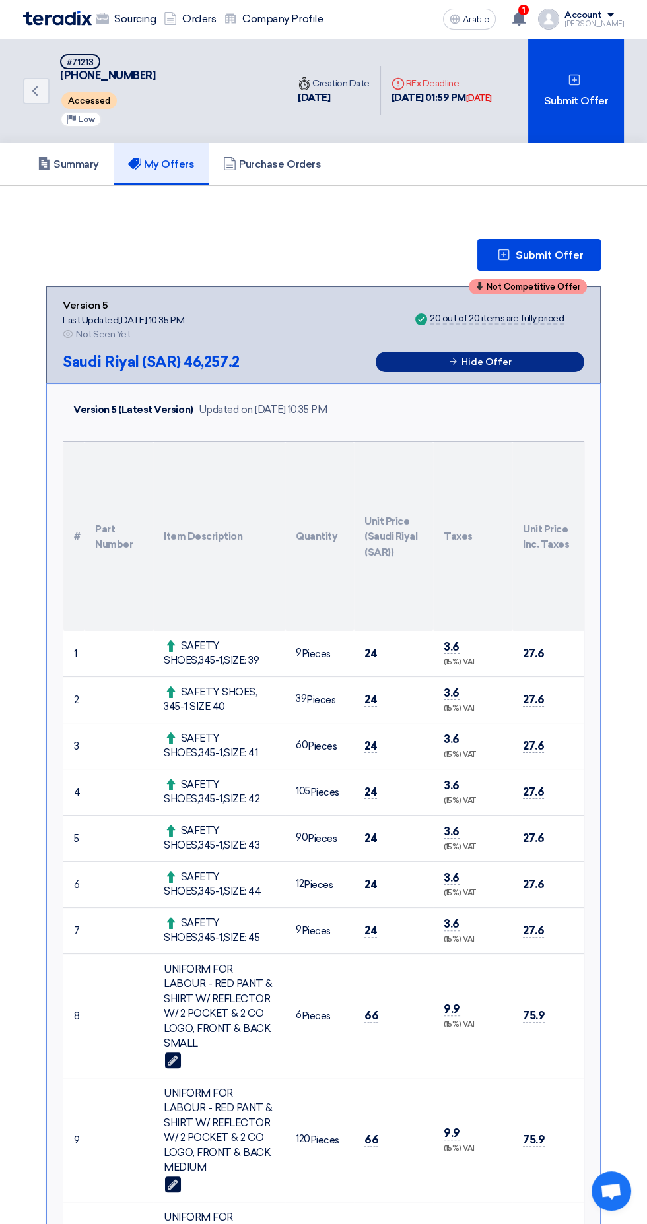
click at [492, 360] on font "Hide Offer" at bounding box center [486, 361] width 50 height 11
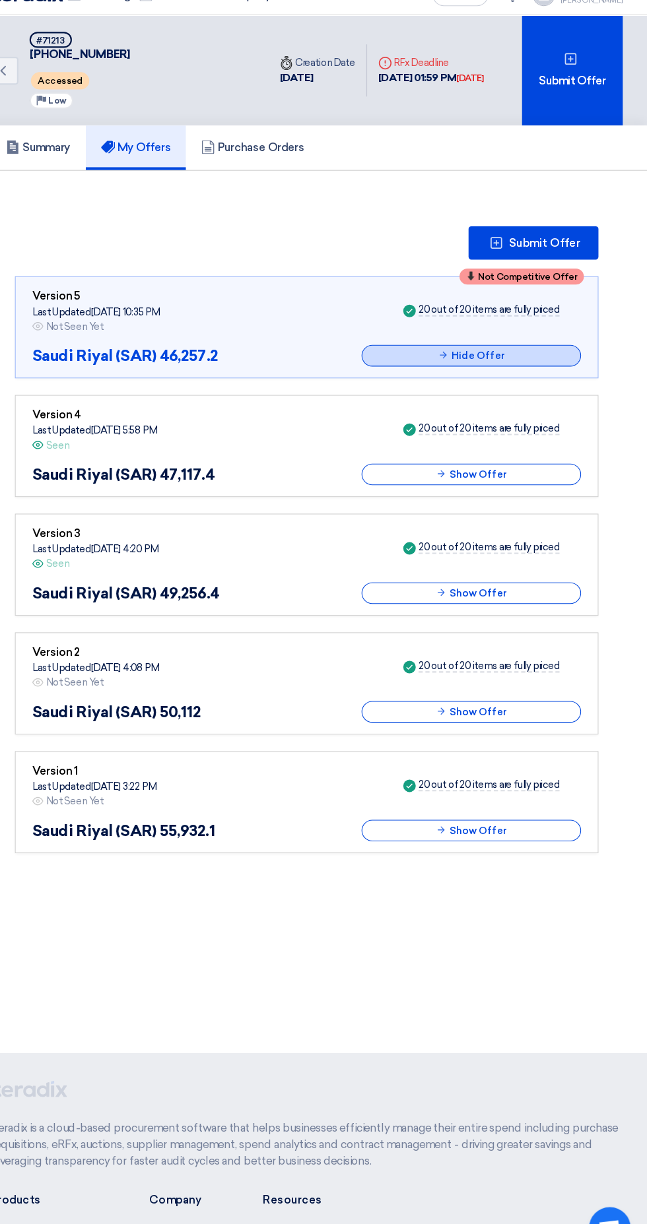
scroll to position [0, 0]
